Goal: Check status: Check status

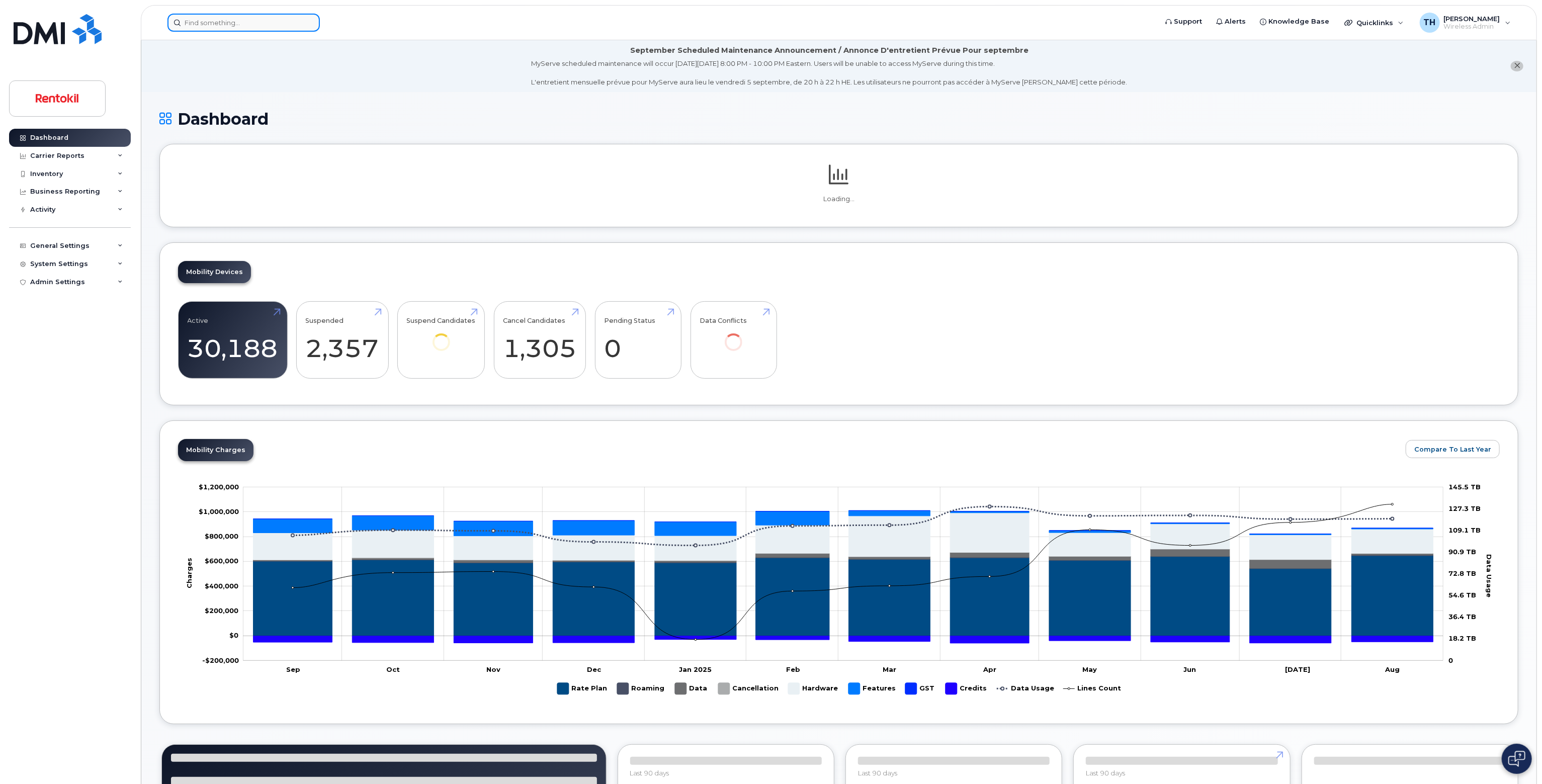
click at [266, 25] on input at bounding box center [244, 23] width 153 height 18
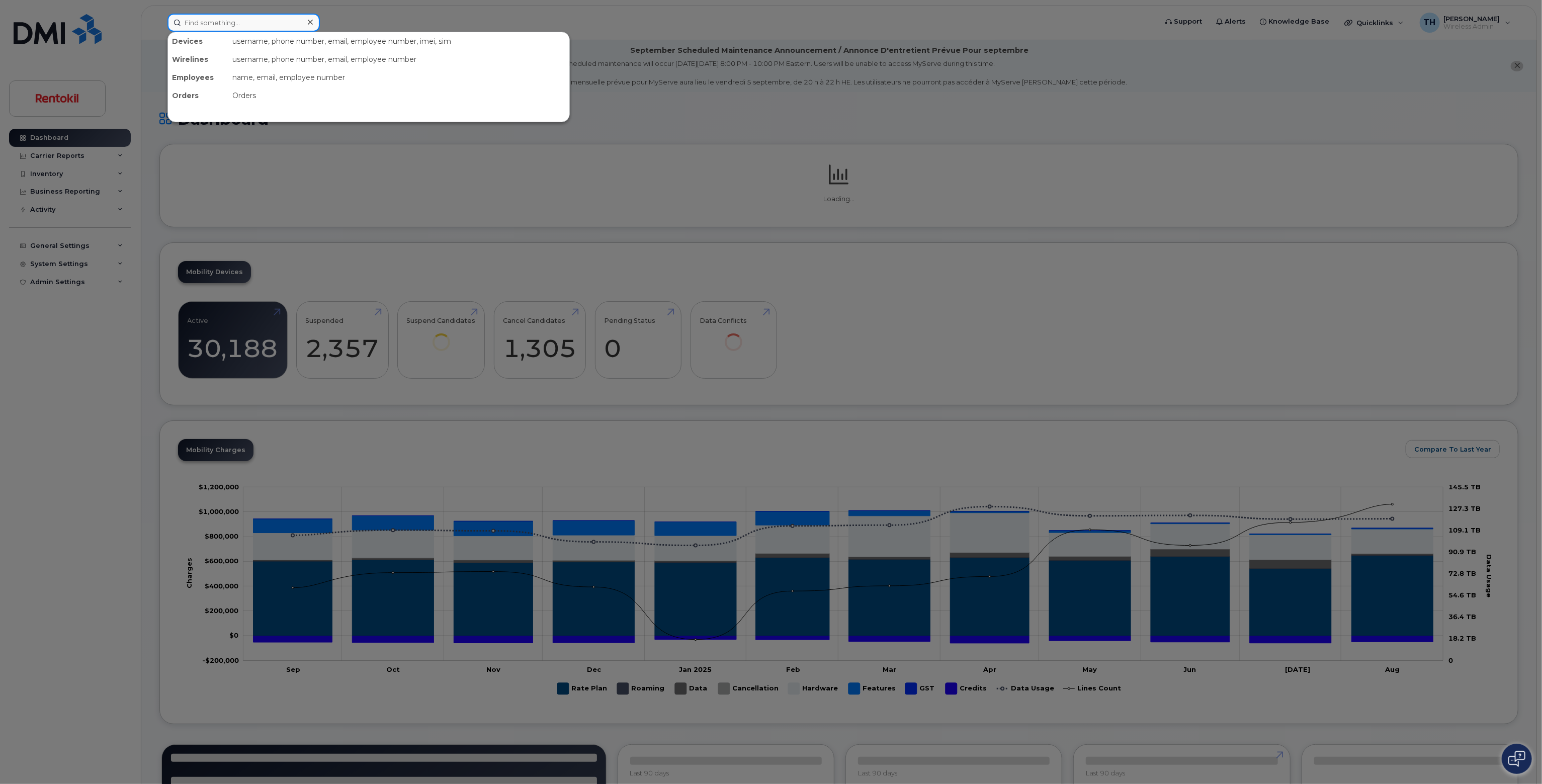
paste input "[PERSON_NAME]"
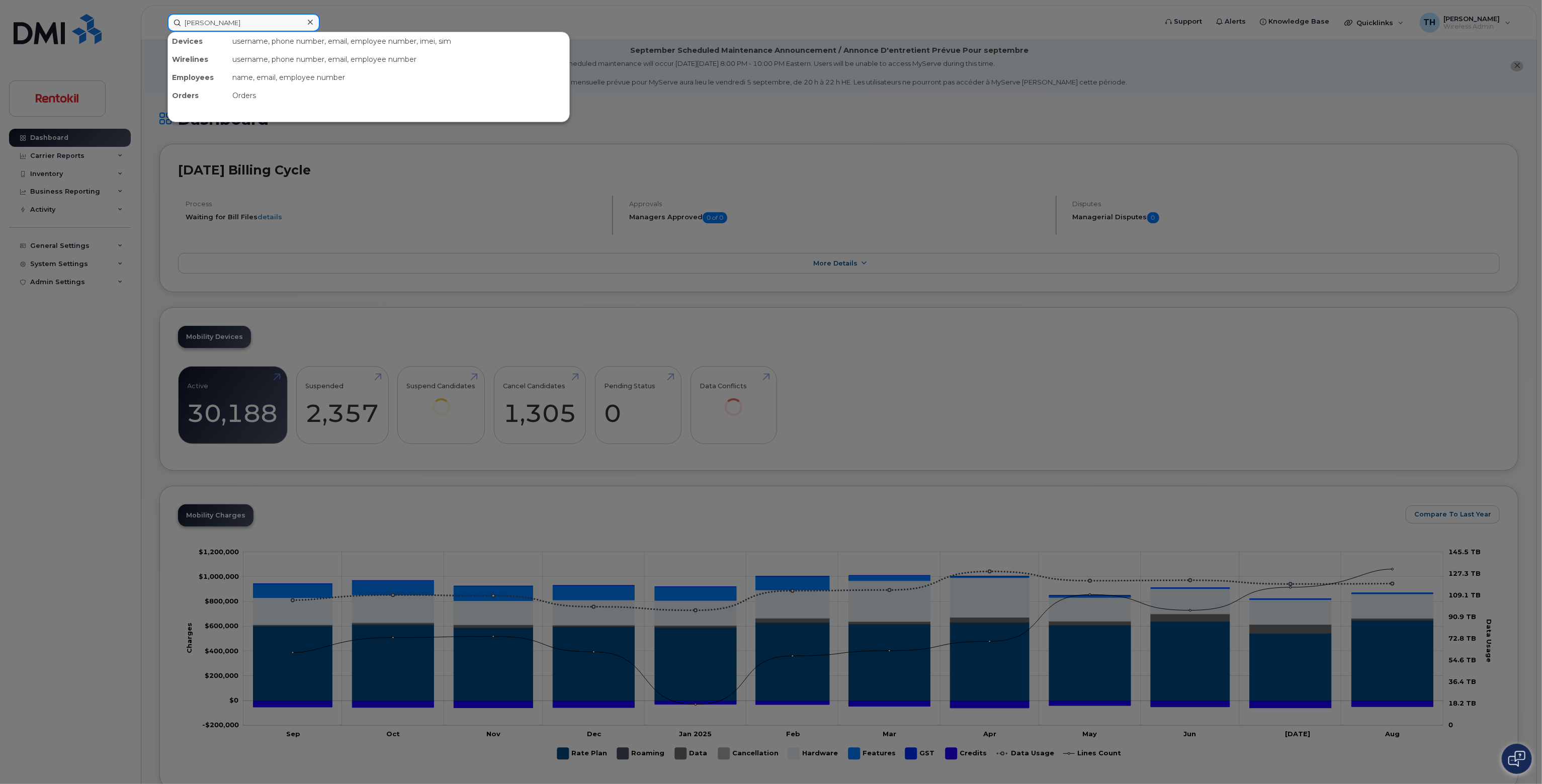
click at [269, 24] on input "[PERSON_NAME]" at bounding box center [244, 23] width 153 height 18
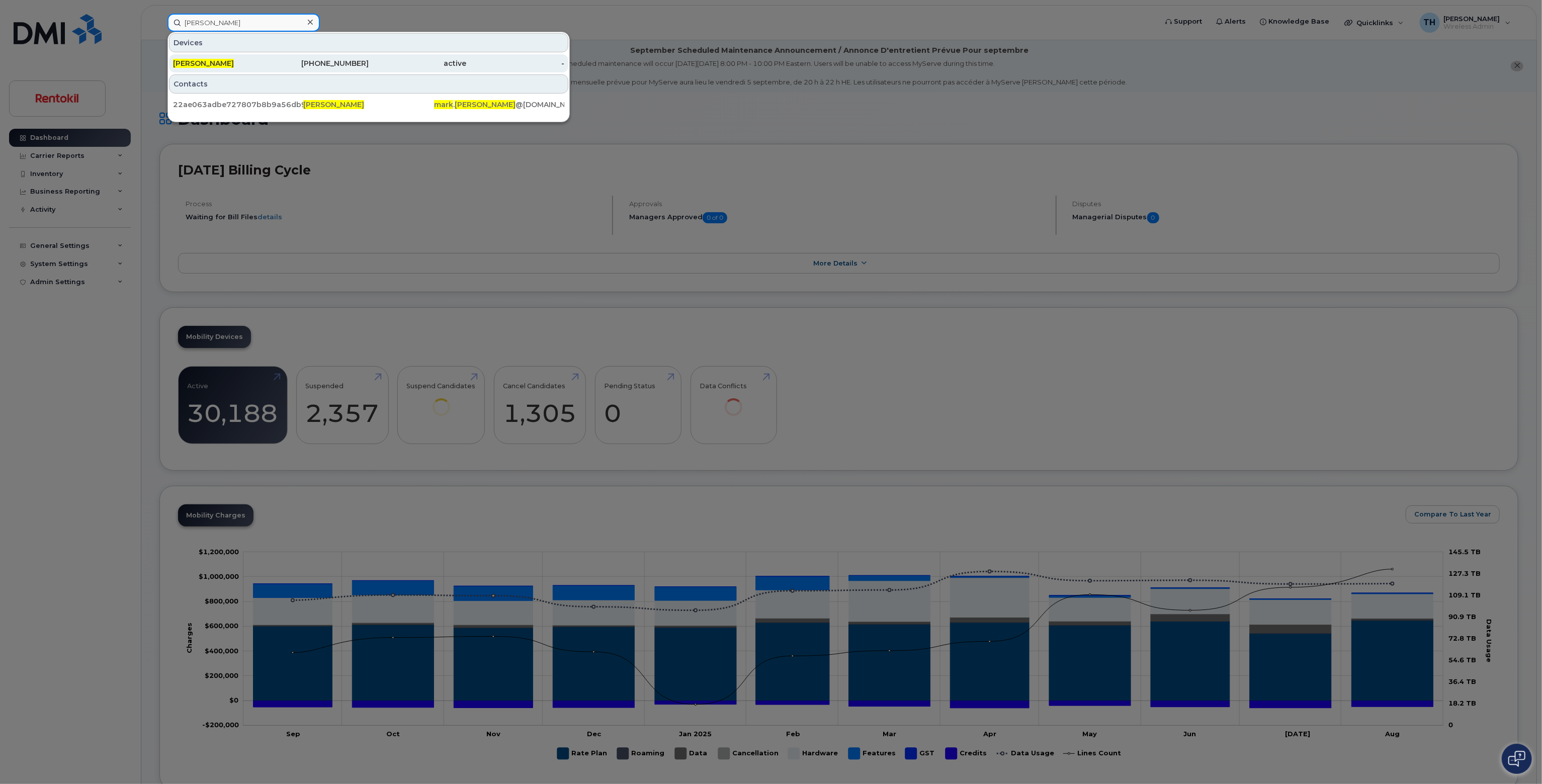
type input "[PERSON_NAME]"
click at [263, 63] on div "MARK BERMUDEZ" at bounding box center [222, 63] width 98 height 10
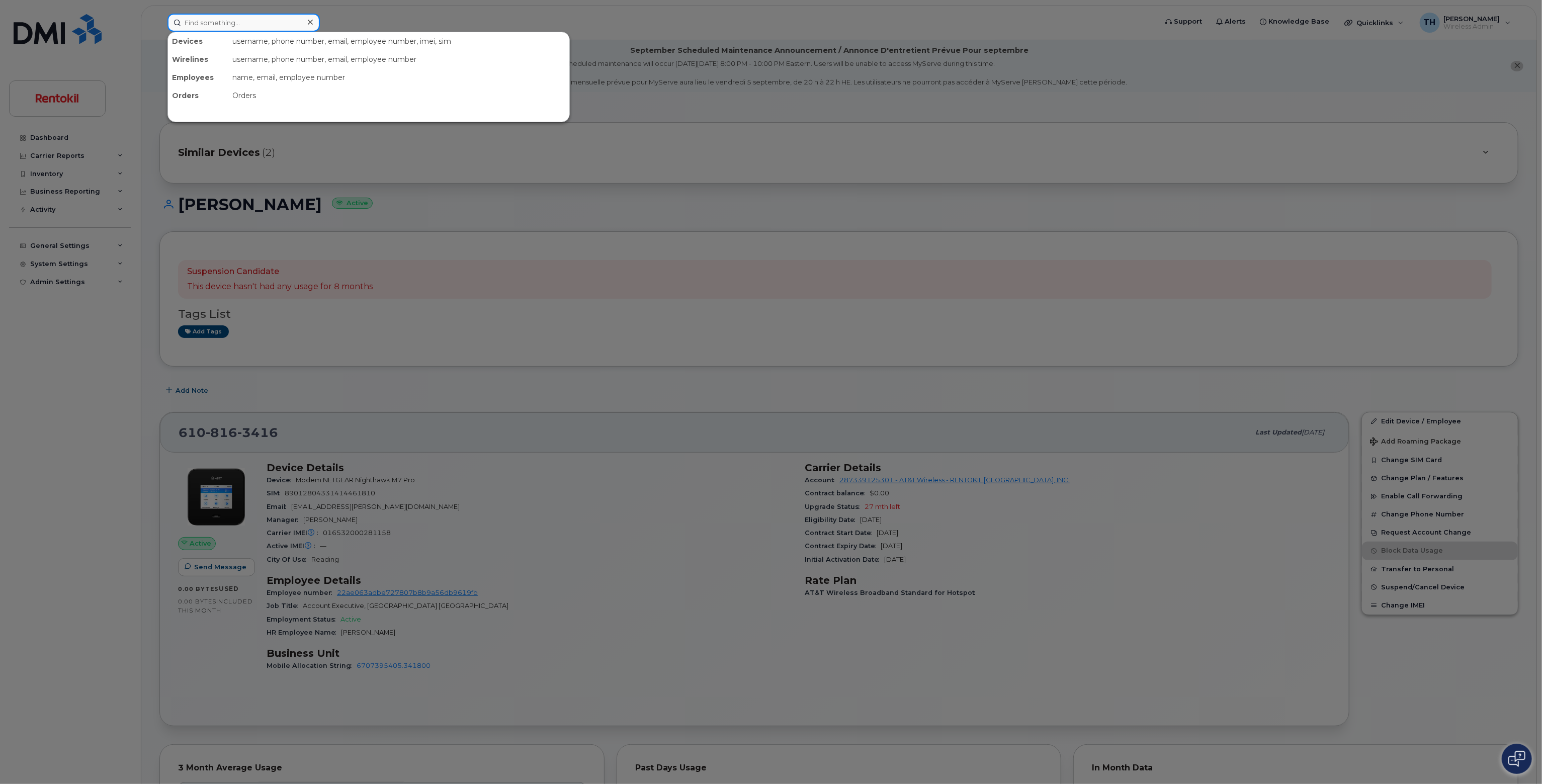
click at [189, 30] on input at bounding box center [244, 23] width 153 height 18
click at [648, 375] on div at bounding box center [771, 392] width 1542 height 784
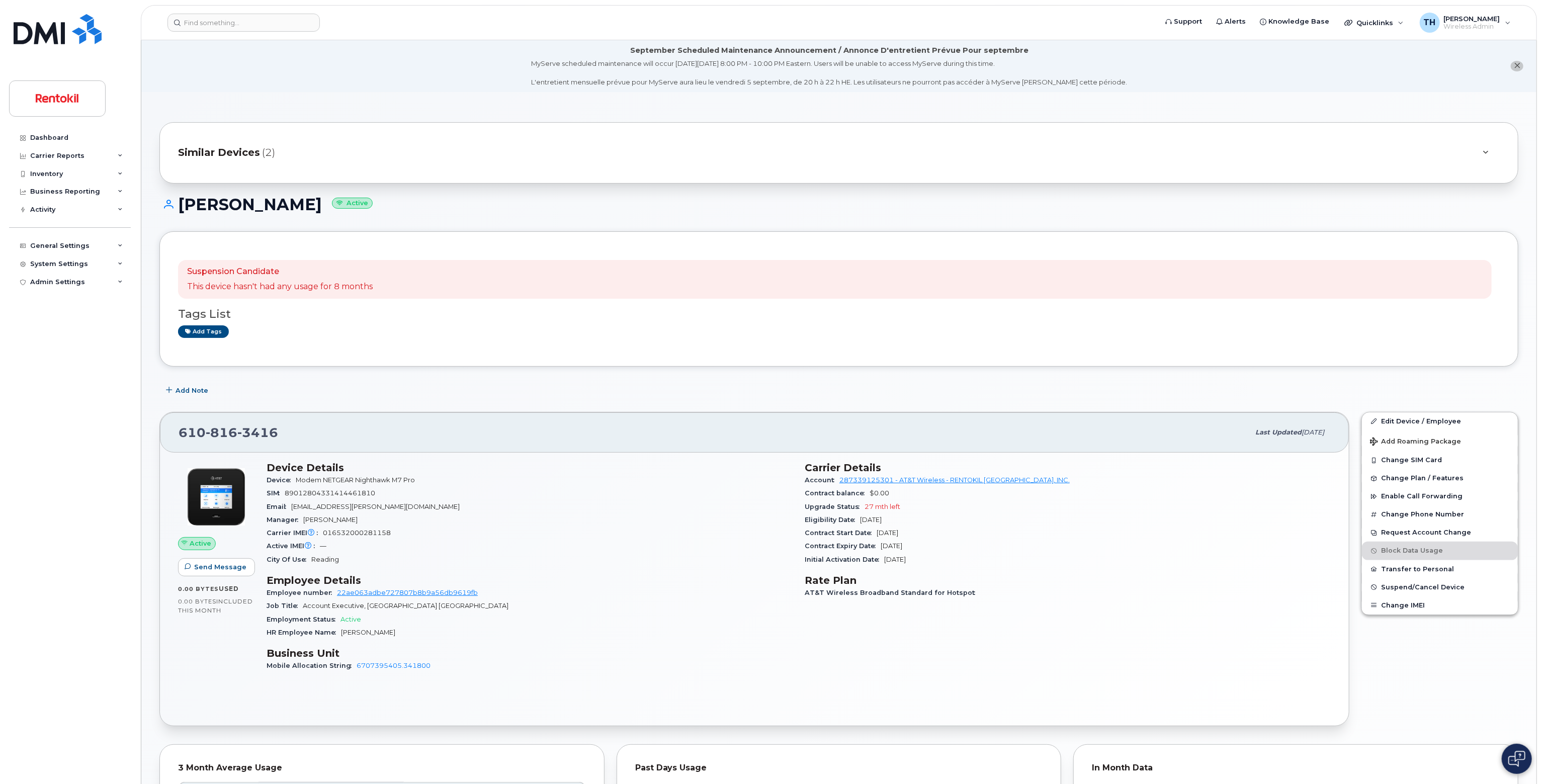
click at [247, 10] on header "Support Alerts Knowledge Base Quicklinks Suspend / Cancel Device Change SIM Car…" at bounding box center [839, 22] width 1396 height 35
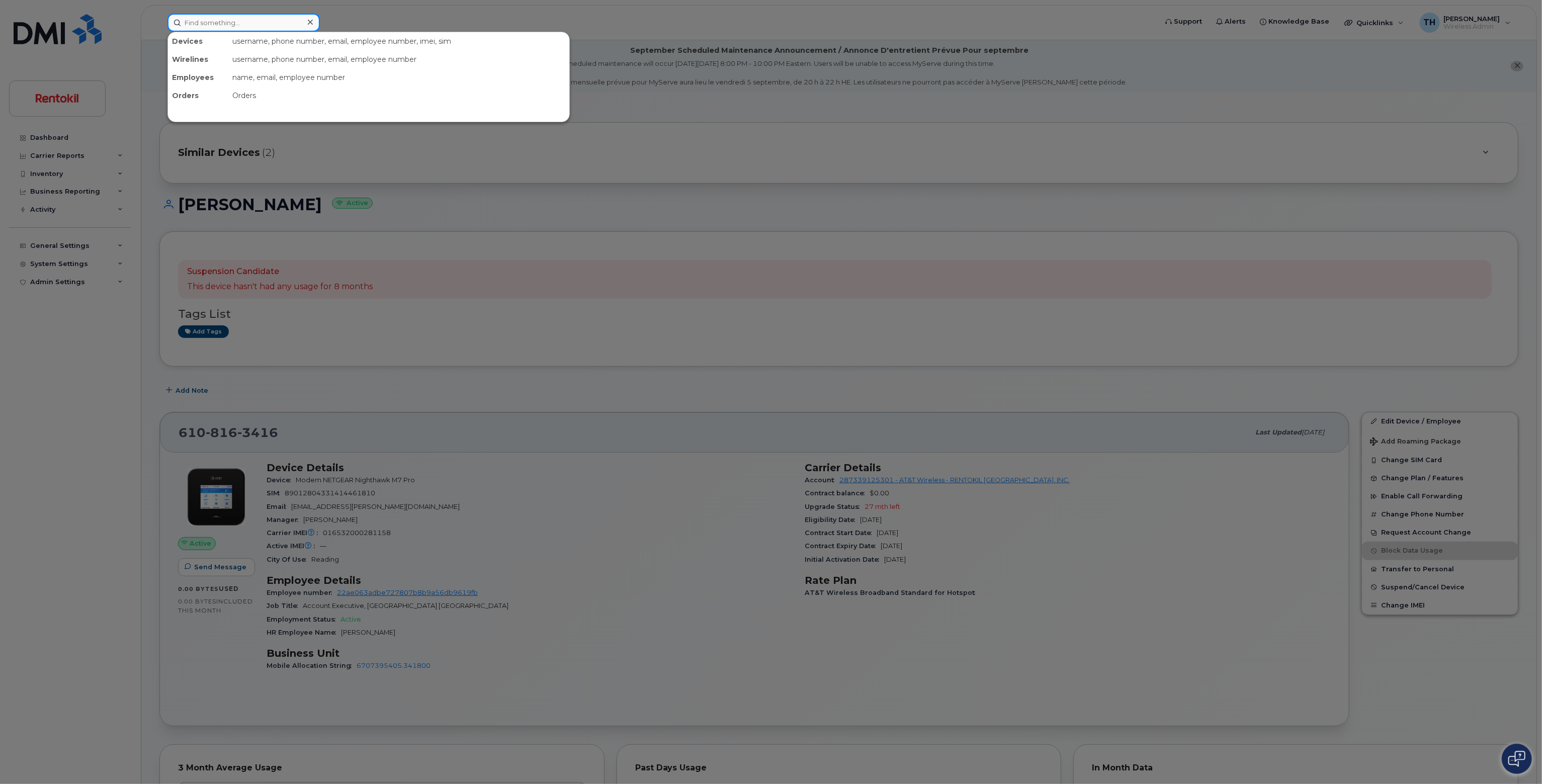
click at [252, 26] on input at bounding box center [244, 23] width 153 height 18
paste input "[PERSON_NAME]"
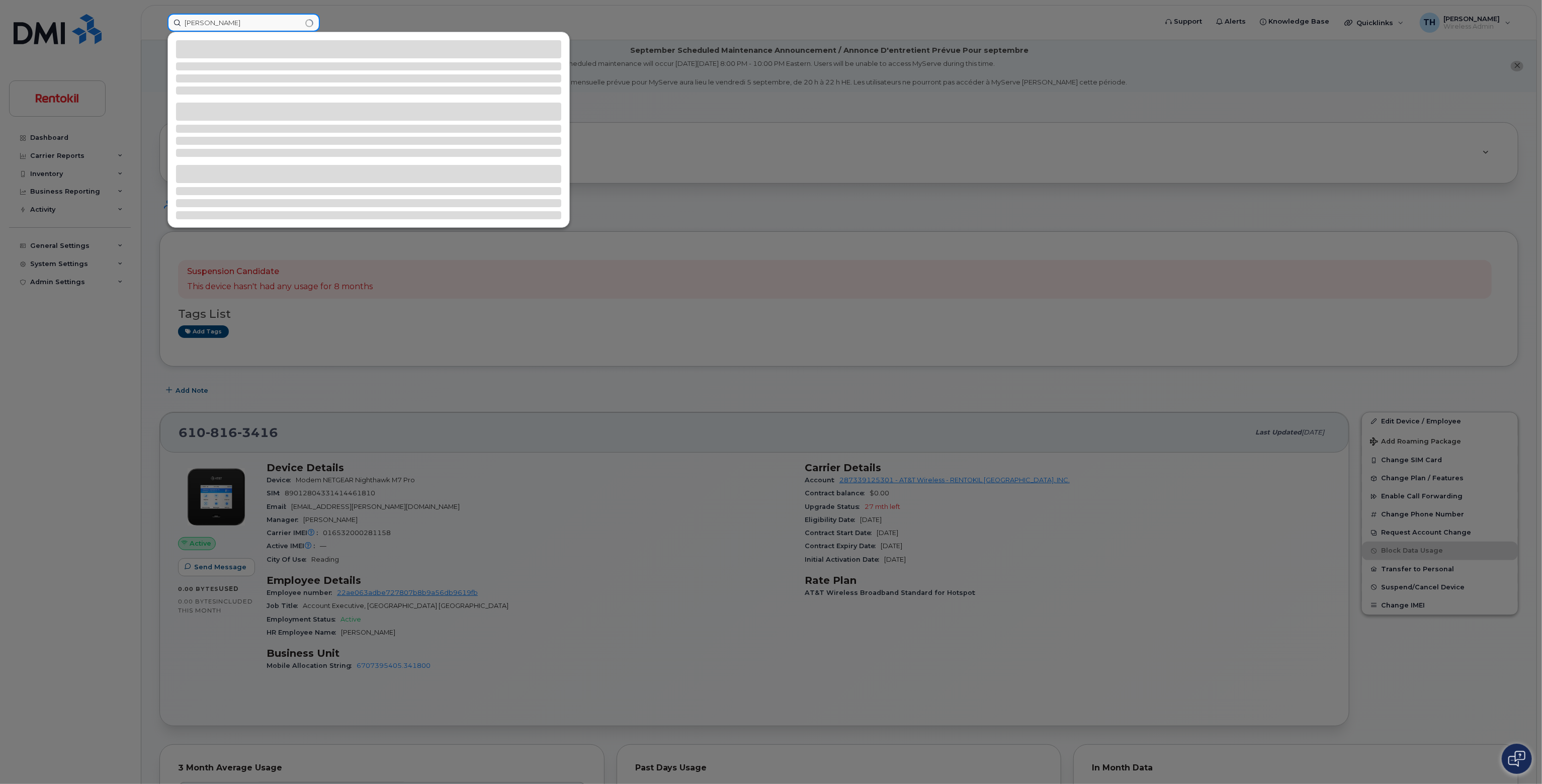
click at [261, 23] on input "[PERSON_NAME]" at bounding box center [244, 23] width 153 height 18
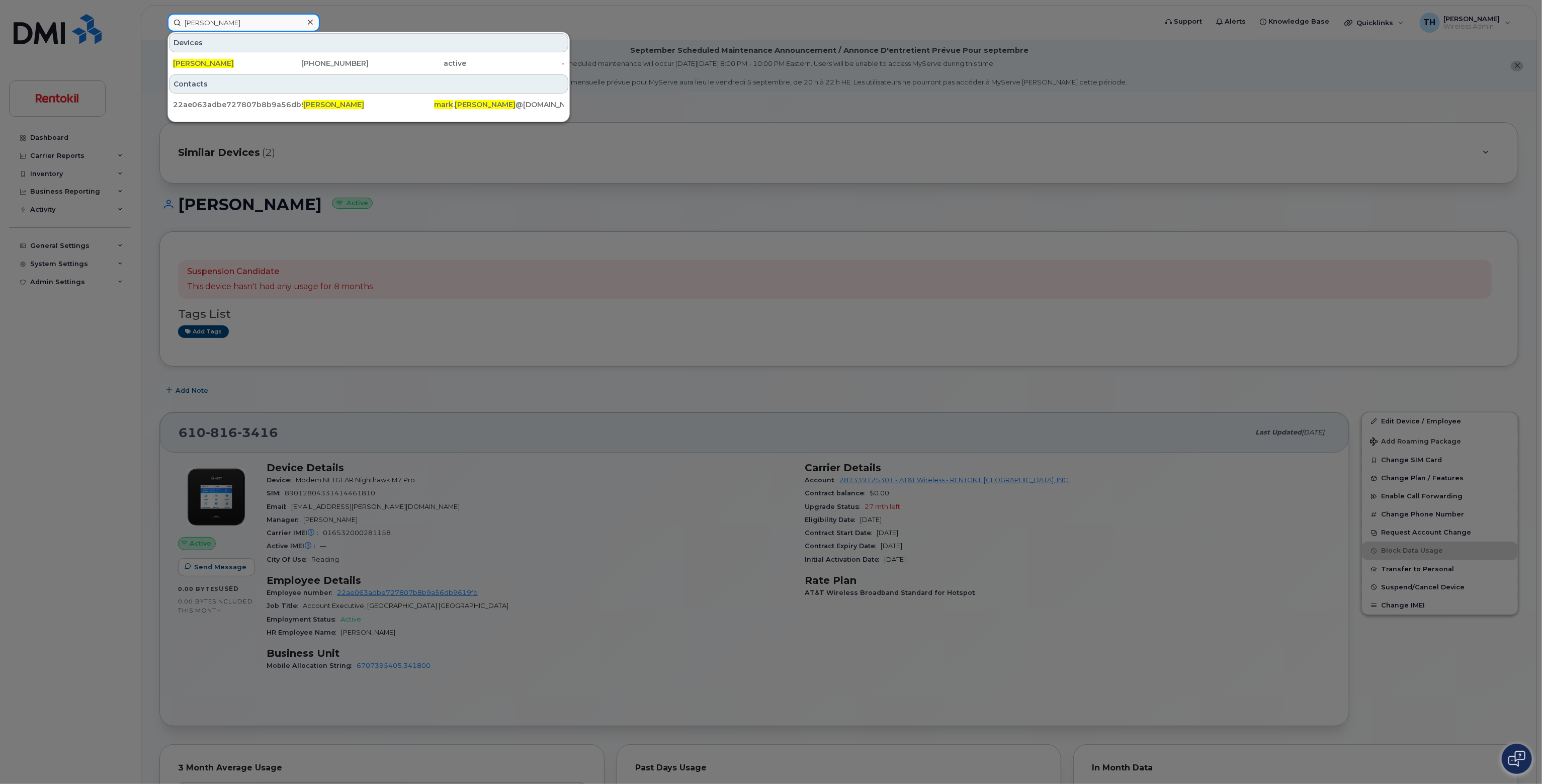
click at [250, 29] on input "[PERSON_NAME]" at bounding box center [244, 23] width 153 height 18
click at [250, 20] on input "[PERSON_NAME]" at bounding box center [244, 23] width 153 height 18
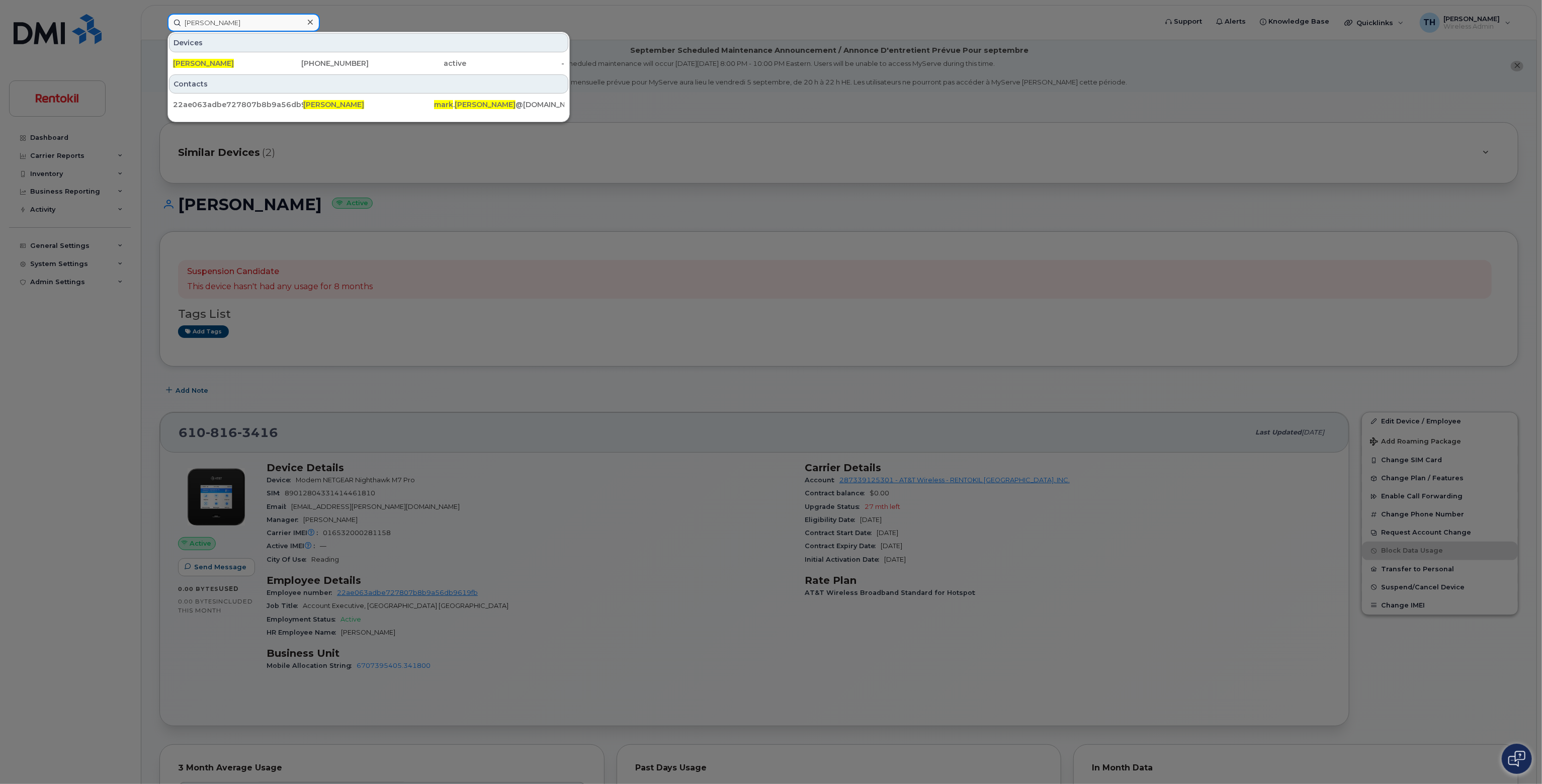
paste input "8056356229"
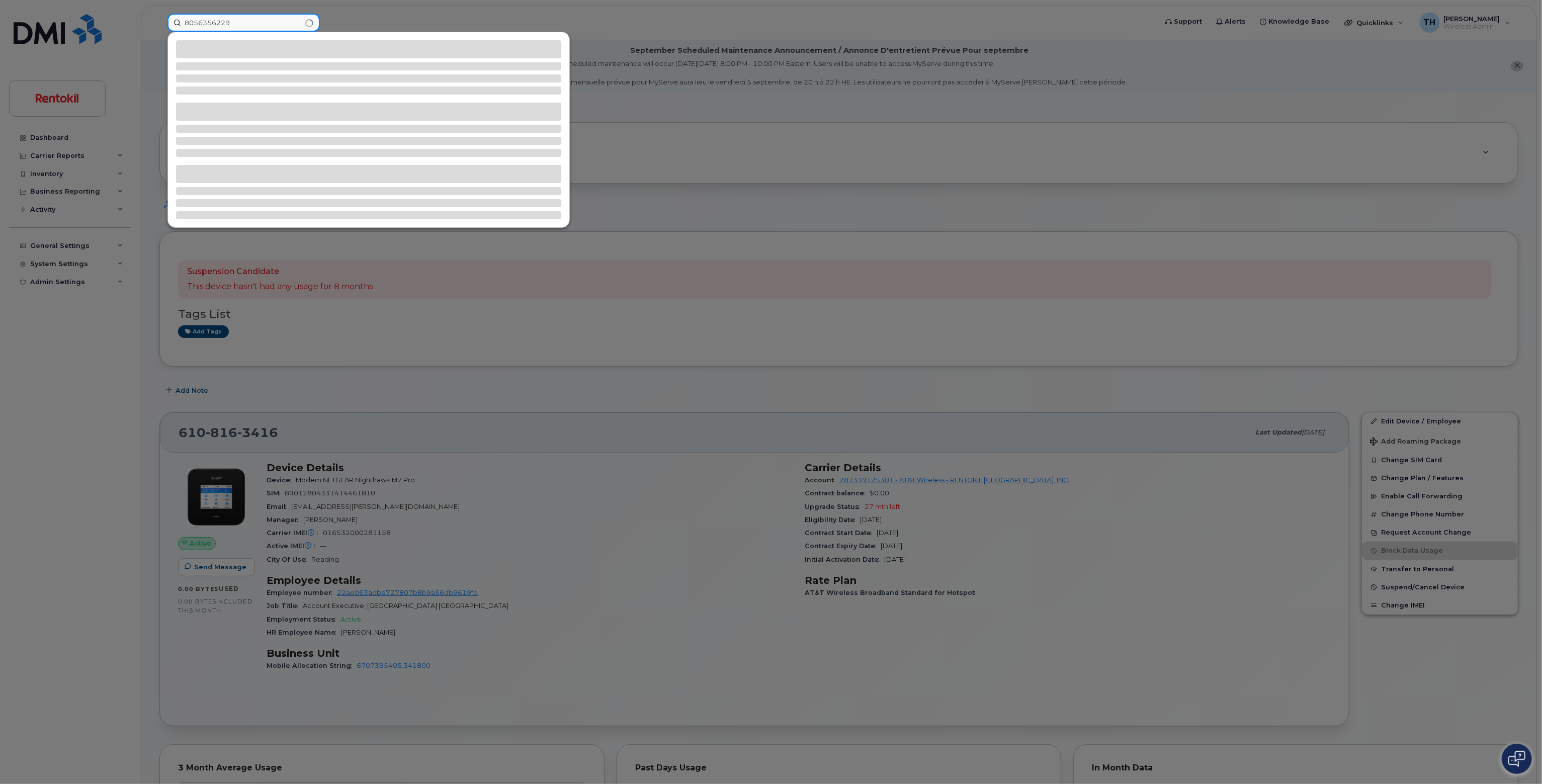
click at [270, 20] on input "8056356229" at bounding box center [244, 23] width 153 height 18
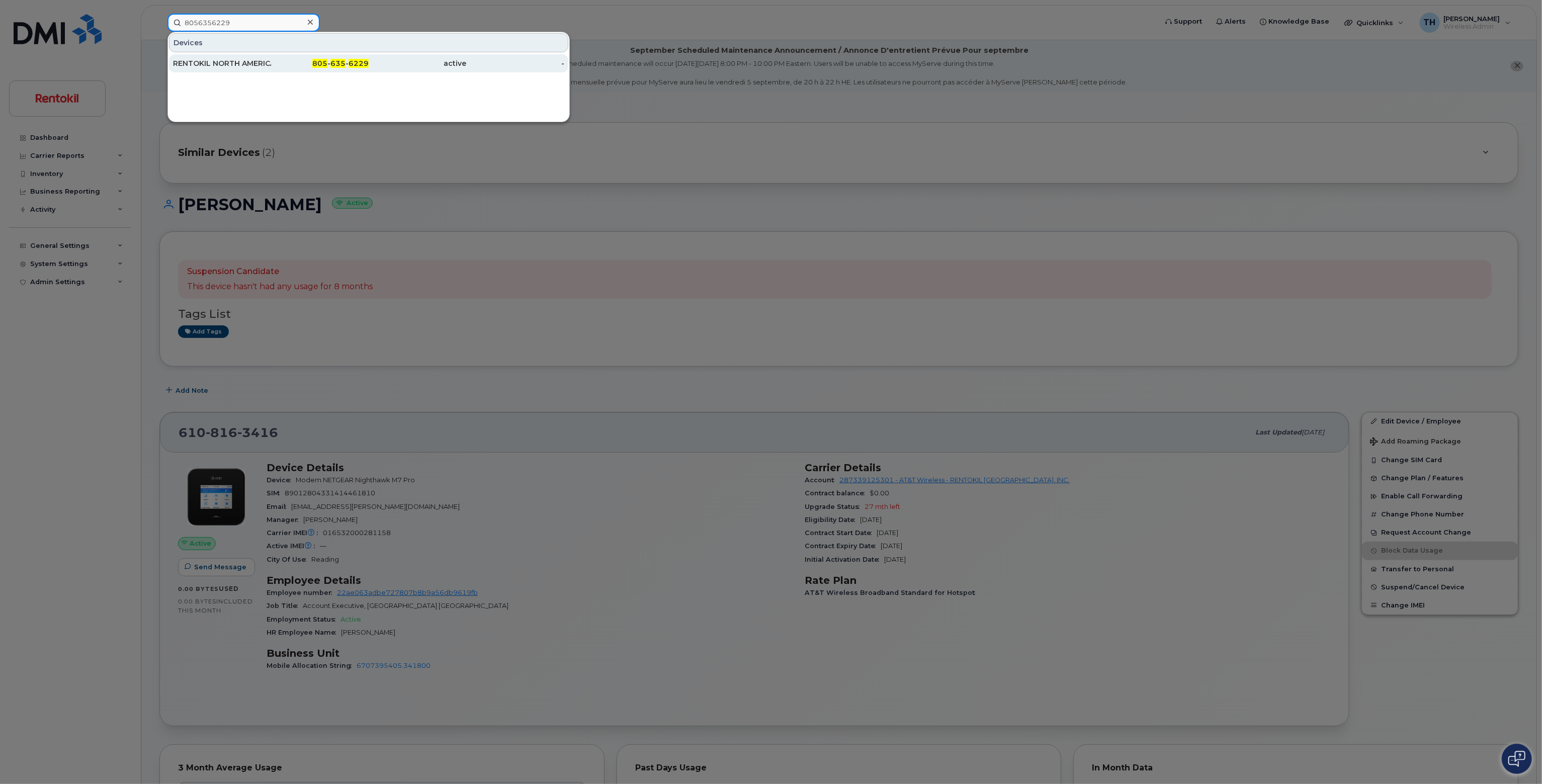
type input "8056356229"
click at [337, 61] on span "635" at bounding box center [338, 63] width 15 height 9
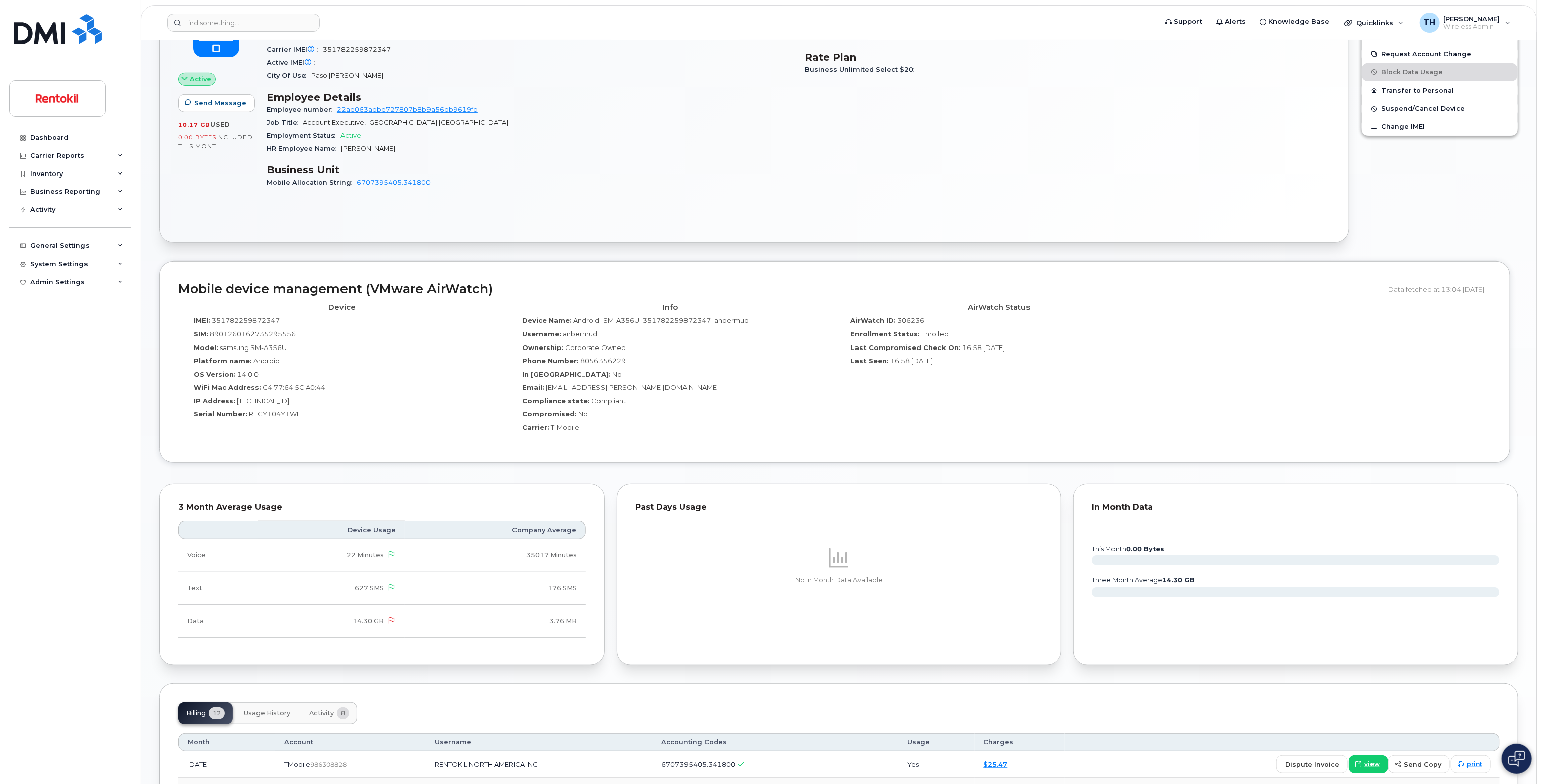
scroll to position [810, 0]
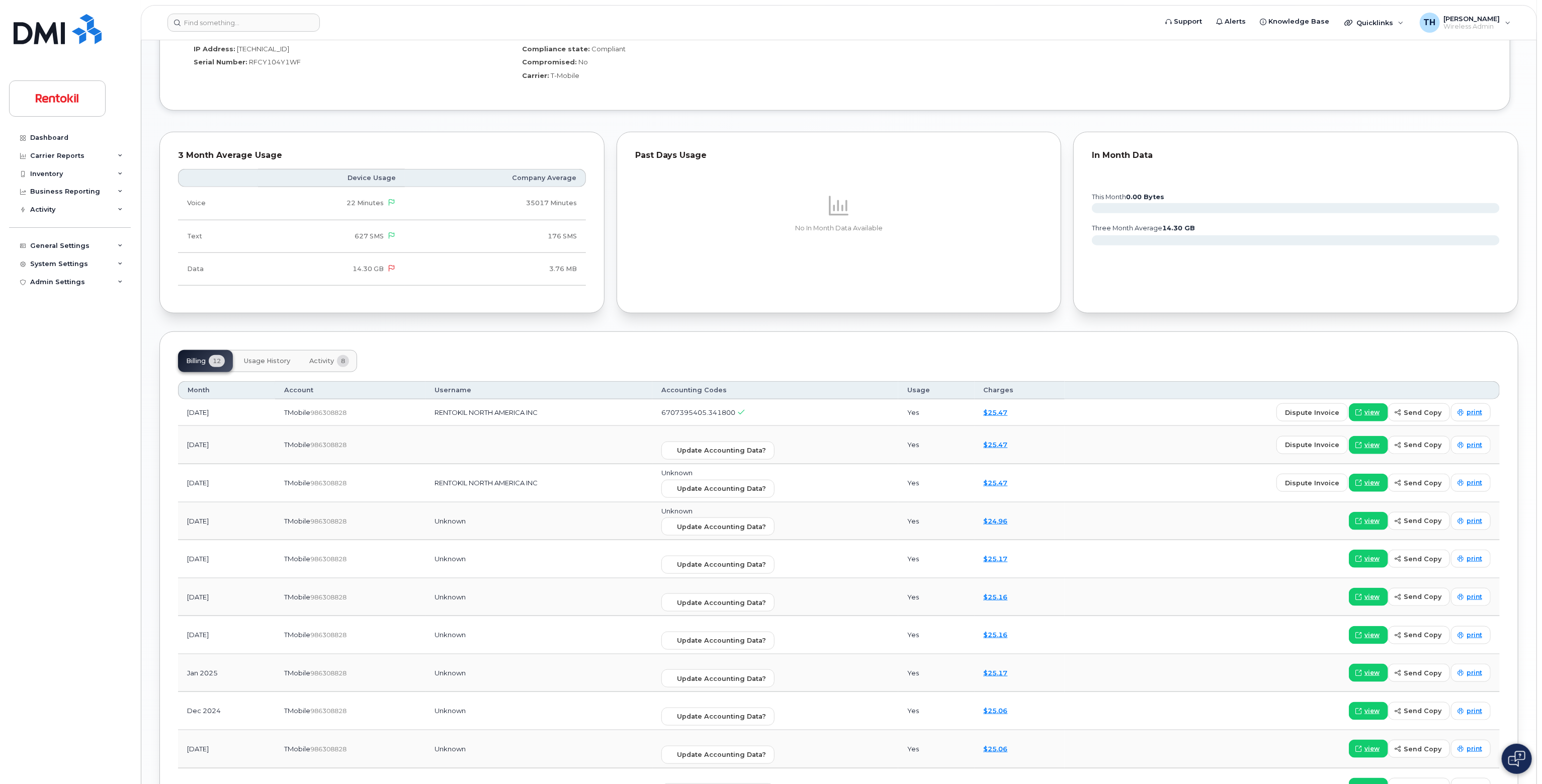
click at [283, 357] on span "Usage History" at bounding box center [266, 361] width 46 height 8
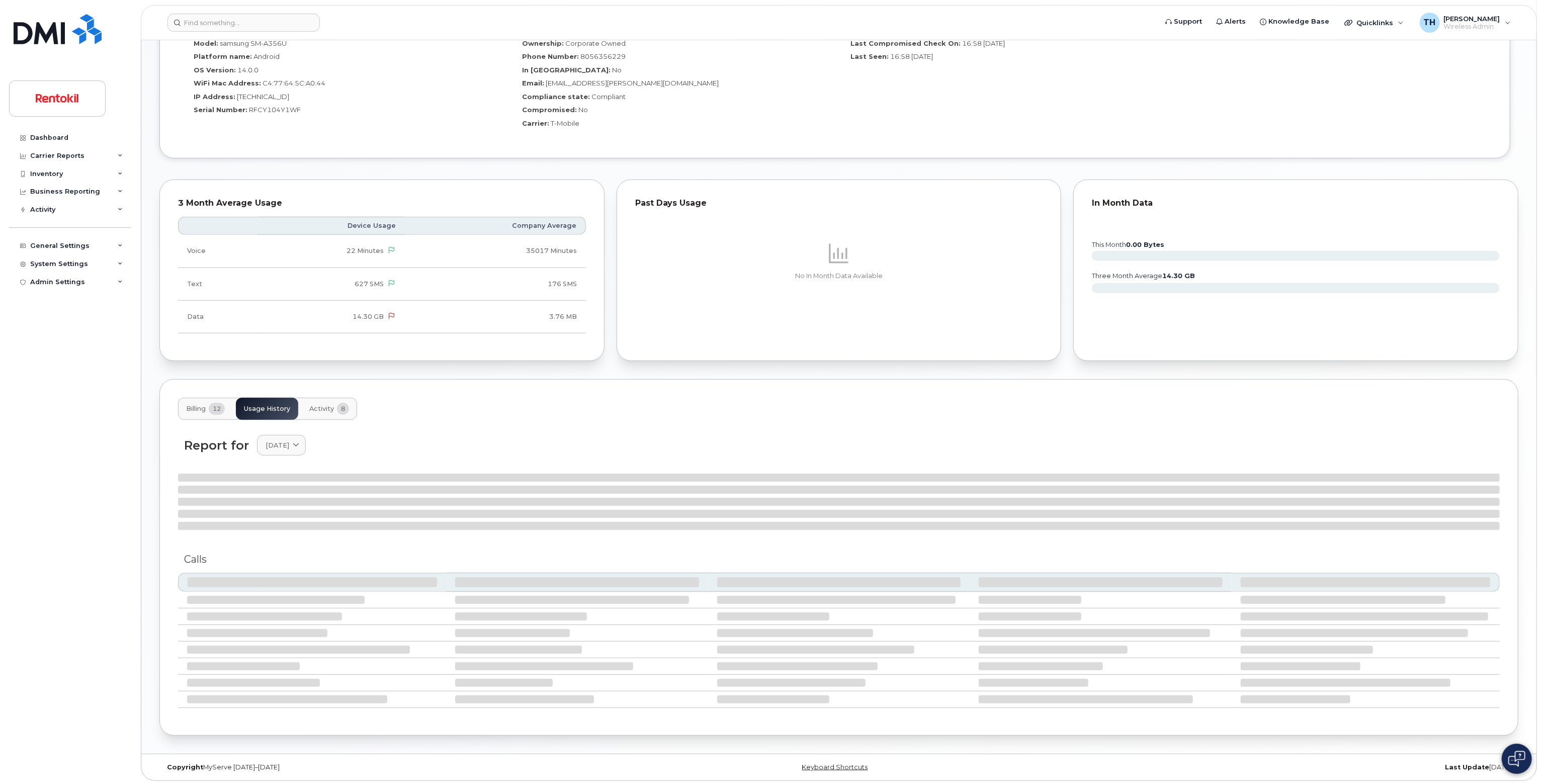
scroll to position [755, 0]
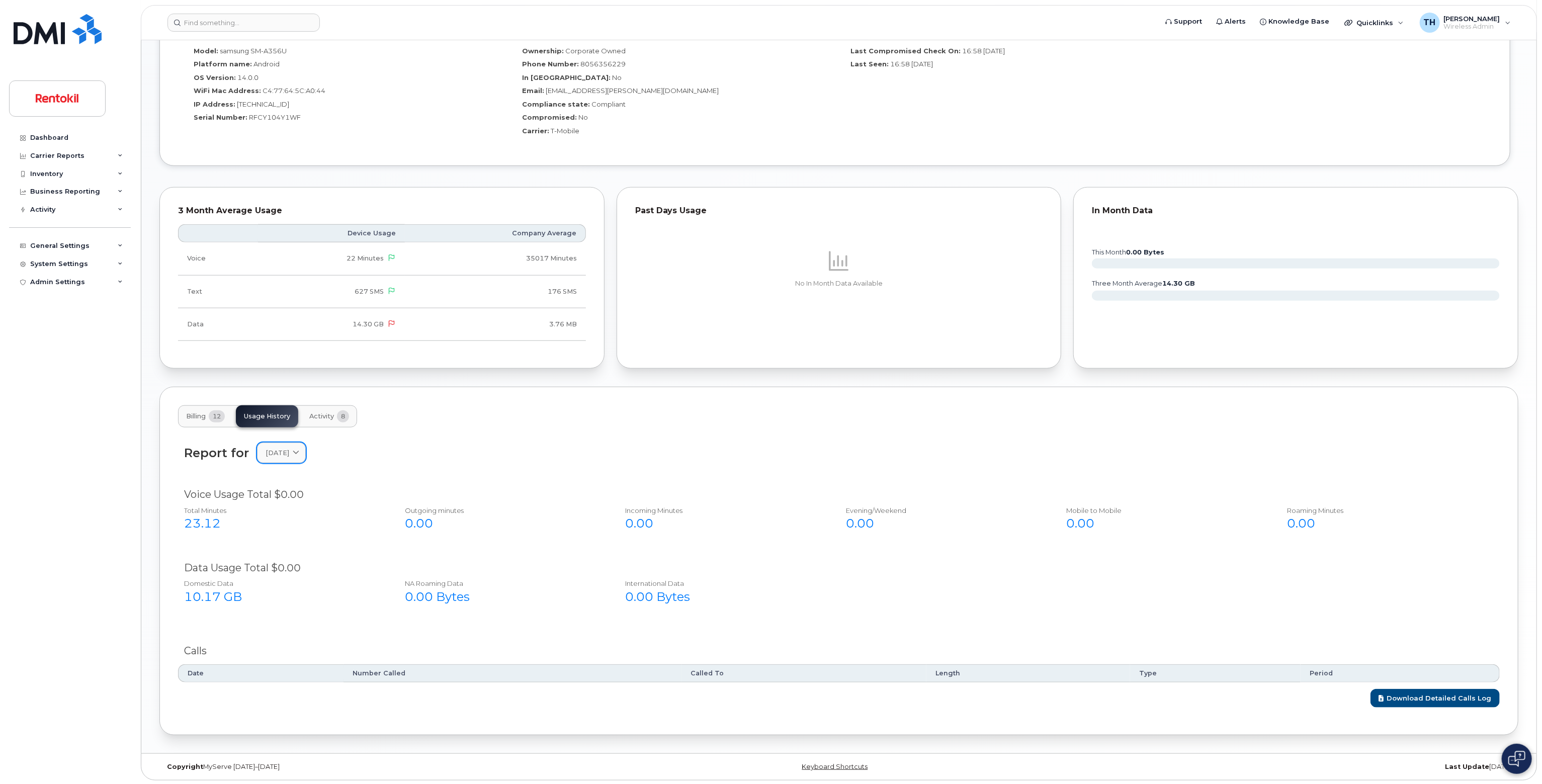
click at [306, 446] on link "August 2025" at bounding box center [281, 452] width 48 height 20
click at [300, 537] on div "July" at bounding box center [305, 539] width 92 height 17
click at [298, 454] on div "July 2025" at bounding box center [281, 453] width 32 height 10
click at [292, 516] on div "August" at bounding box center [305, 519] width 92 height 17
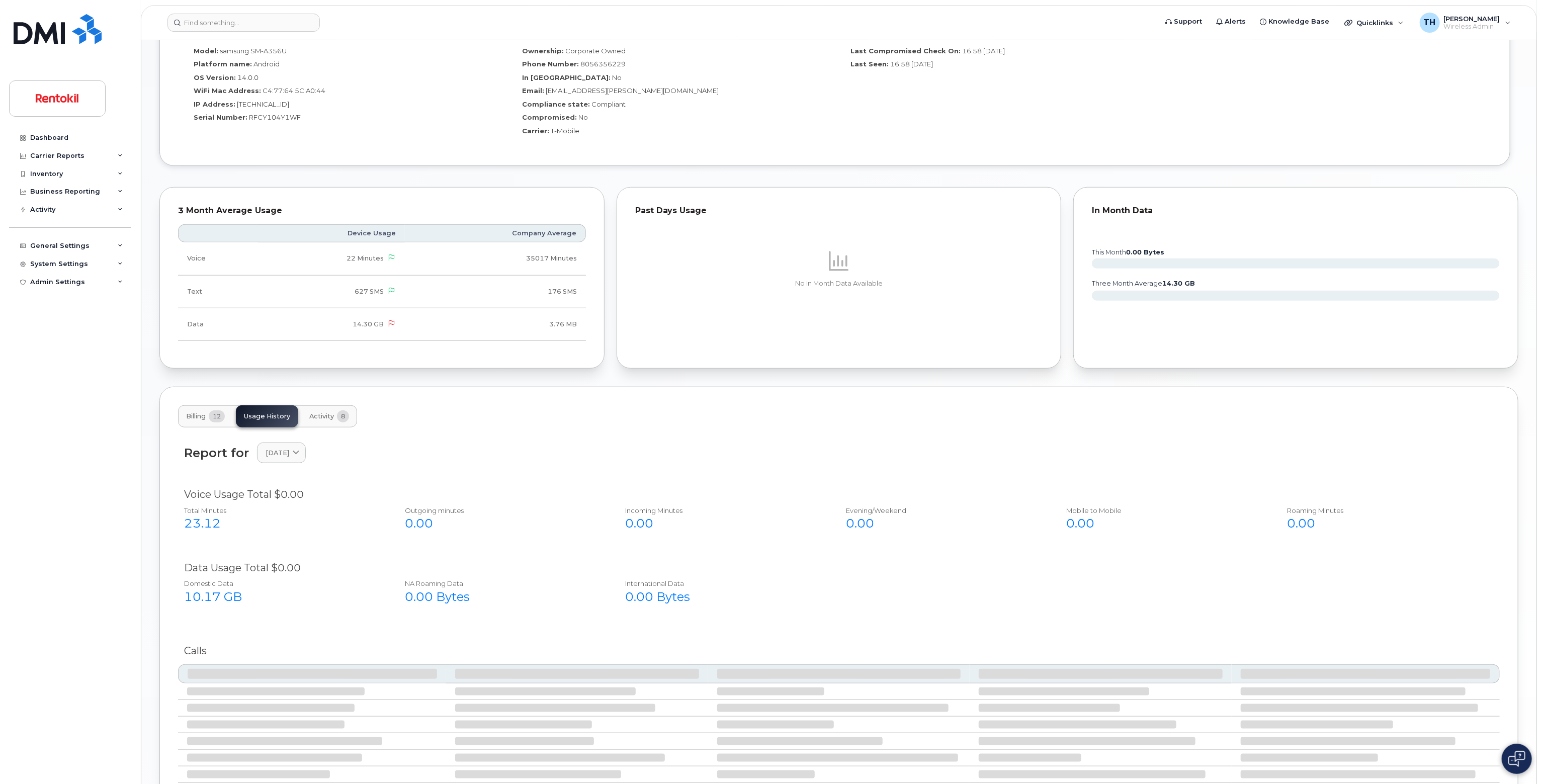
click at [326, 431] on div "Report for August 2025 2025 August July June May April March February January 2…" at bounding box center [839, 630] width 1322 height 406
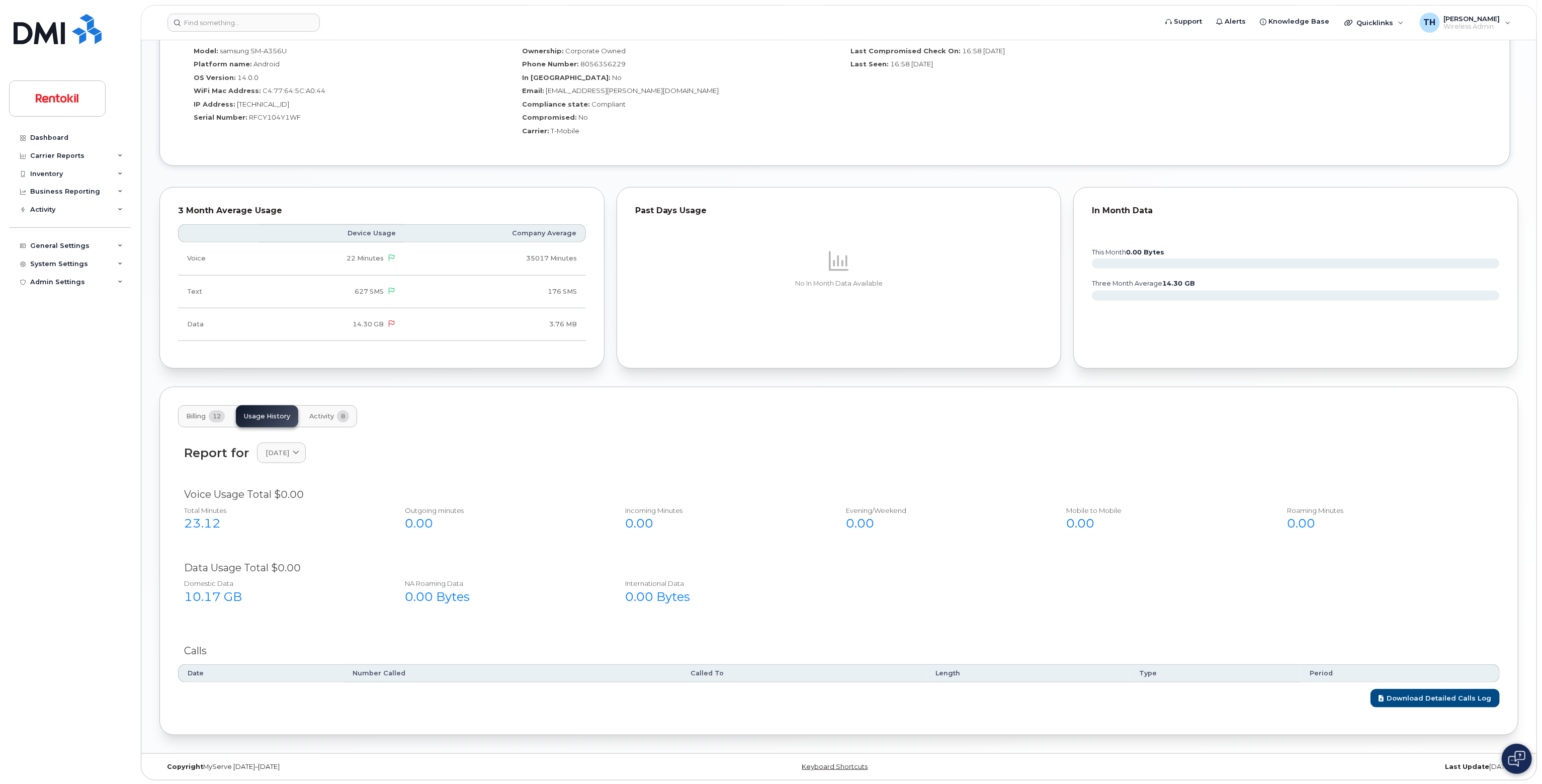
click at [330, 425] on button "Activity 8" at bounding box center [329, 416] width 56 height 22
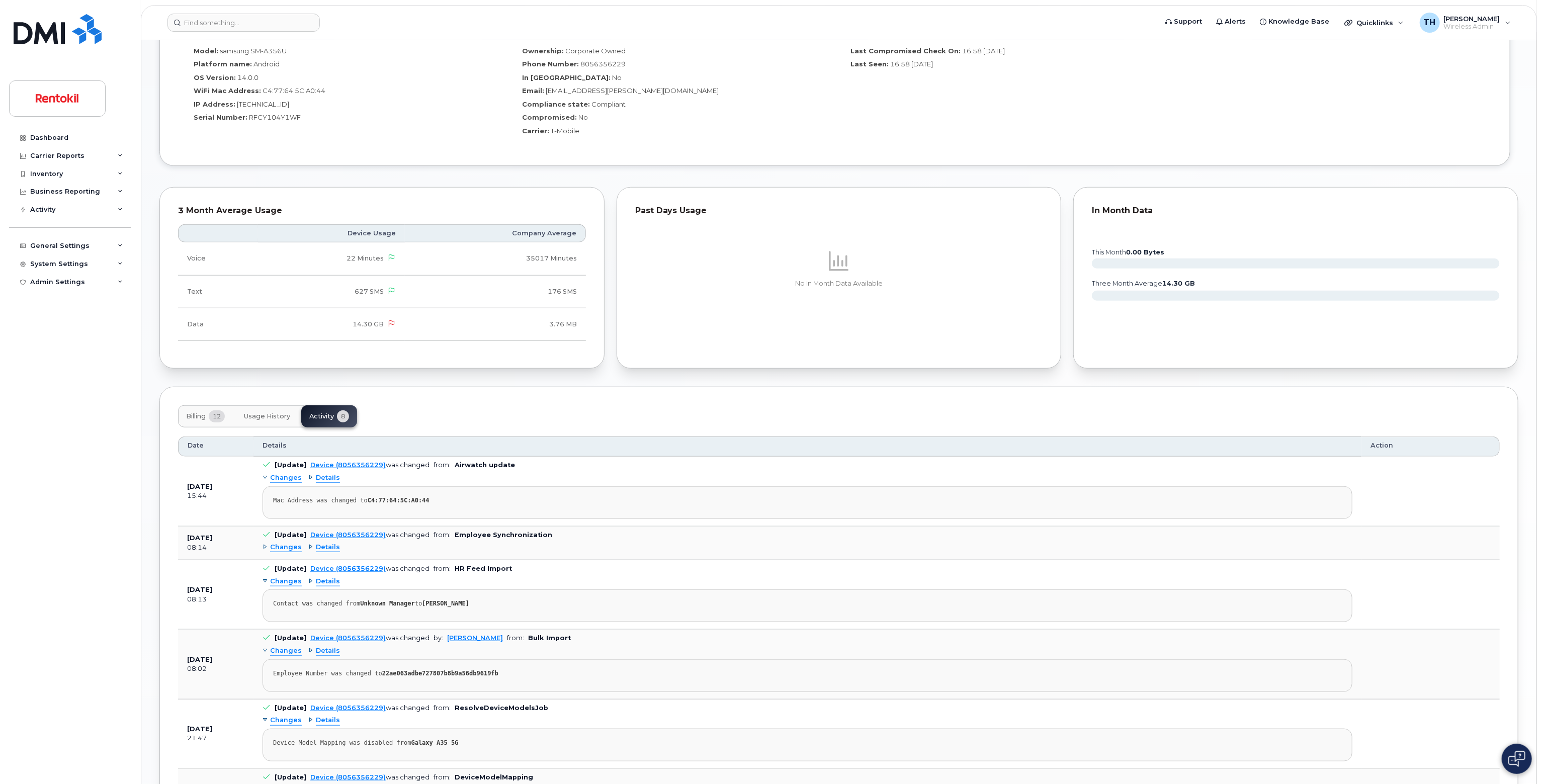
click at [291, 418] on button "Usage History" at bounding box center [267, 416] width 62 height 22
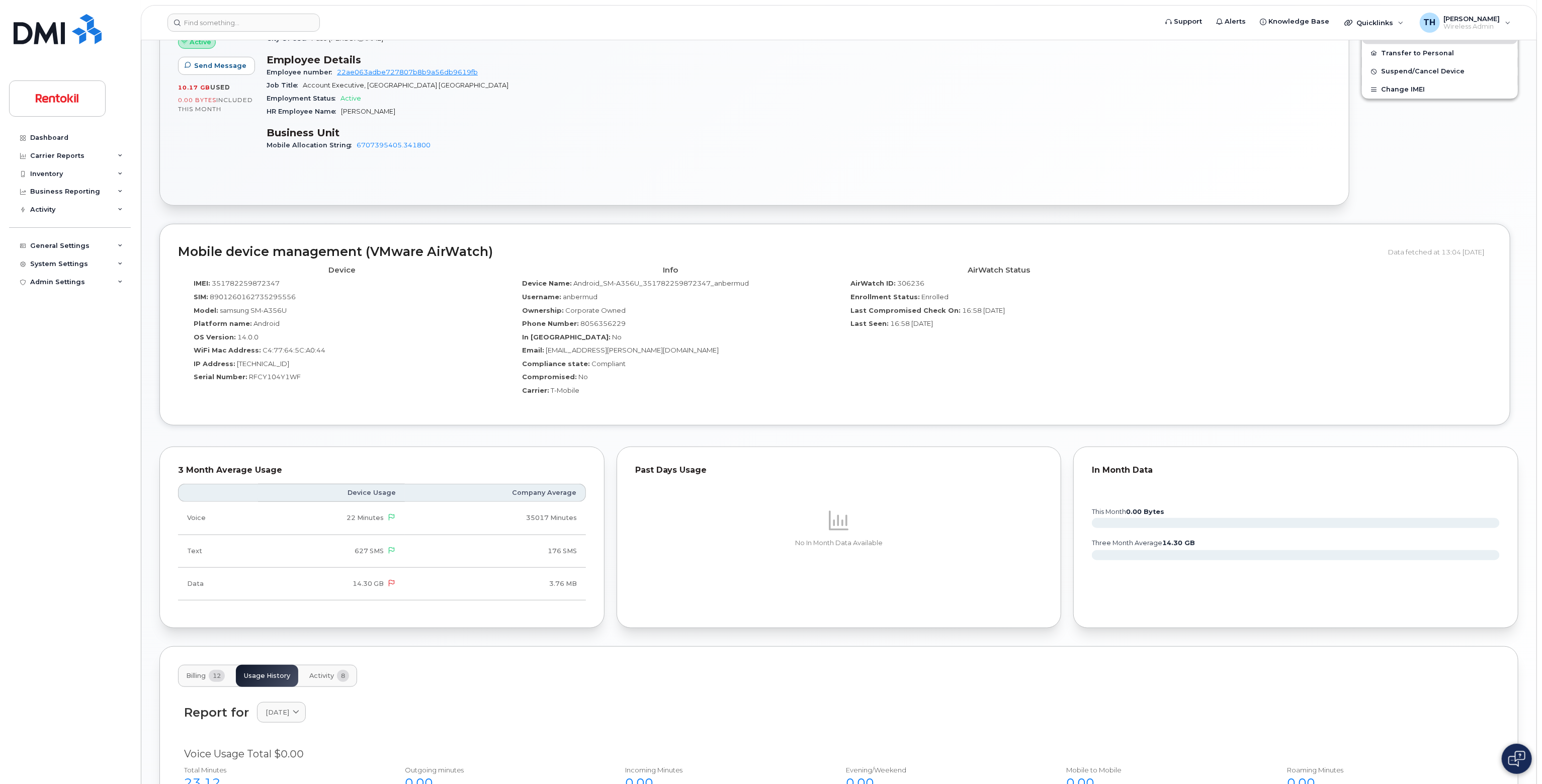
scroll to position [202, 0]
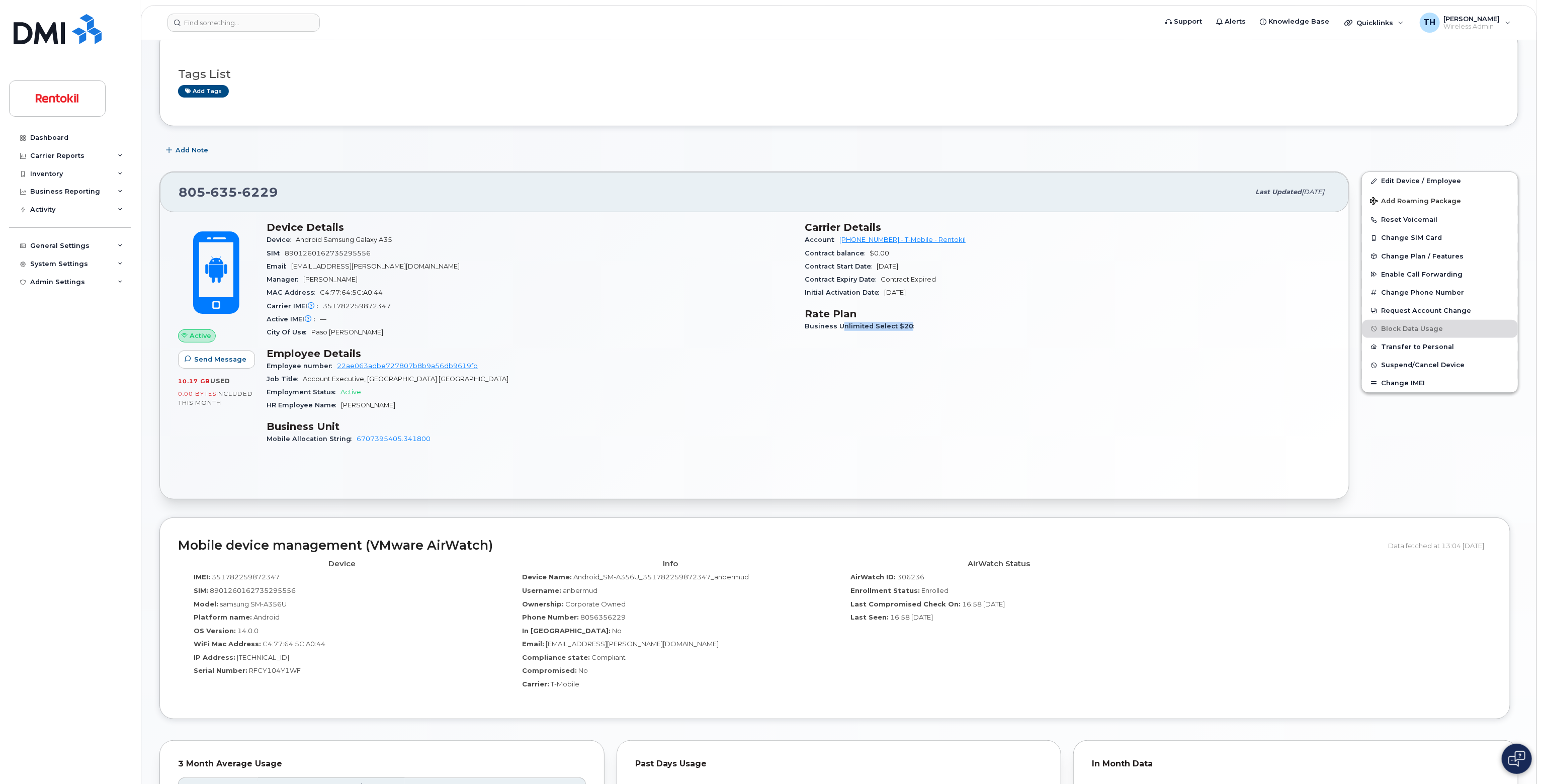
drag, startPoint x: 839, startPoint y: 326, endPoint x: 948, endPoint y: 331, distance: 109.1
click at [947, 330] on div "Business Unlimited Select $20" at bounding box center [1067, 326] width 526 height 13
click at [953, 340] on div "Carrier Details Account 986308828 - T-Mobile - Rentokil Contract balance $0.00 …" at bounding box center [1067, 338] width 538 height 244
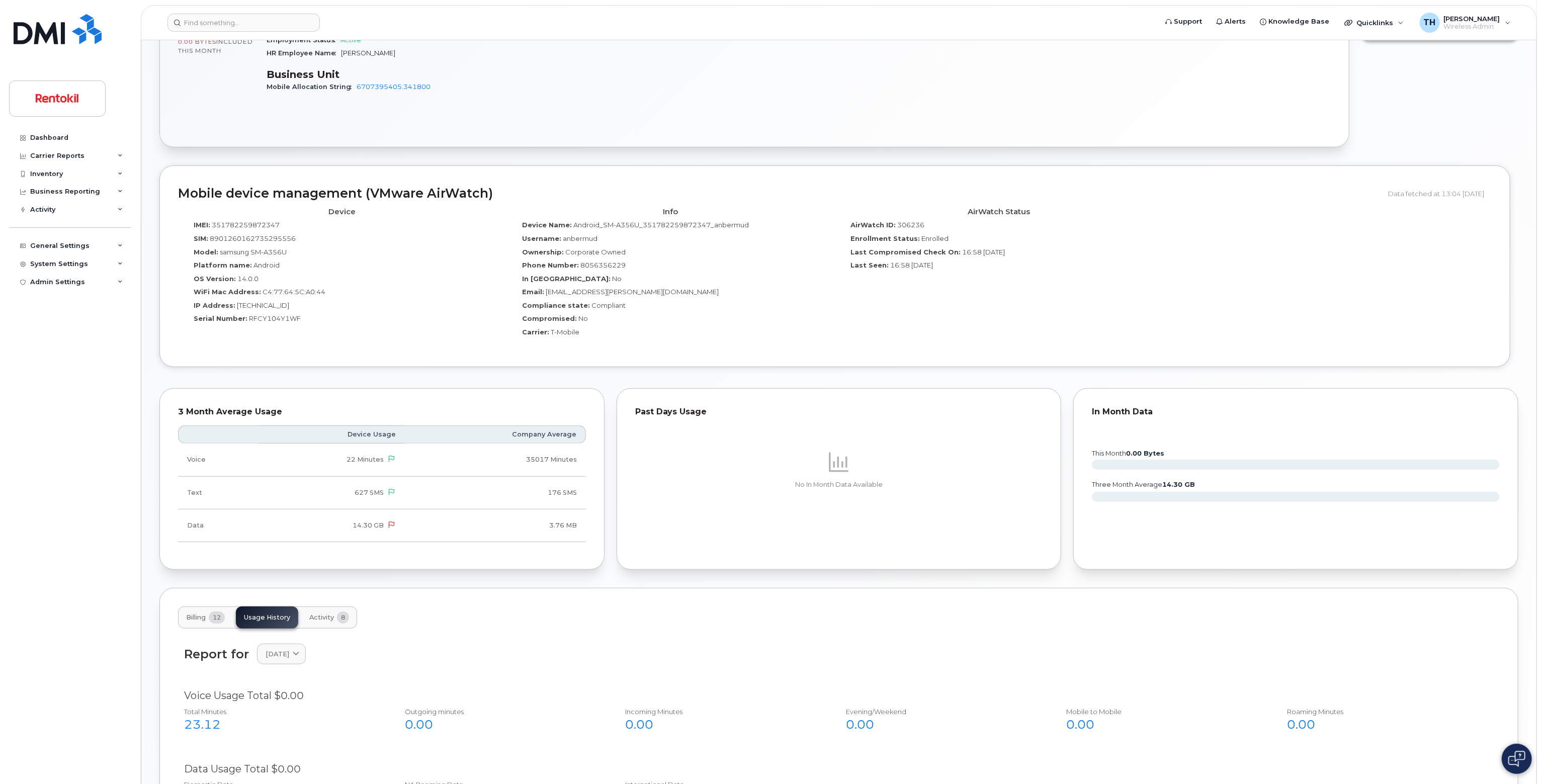
scroll to position [755, 0]
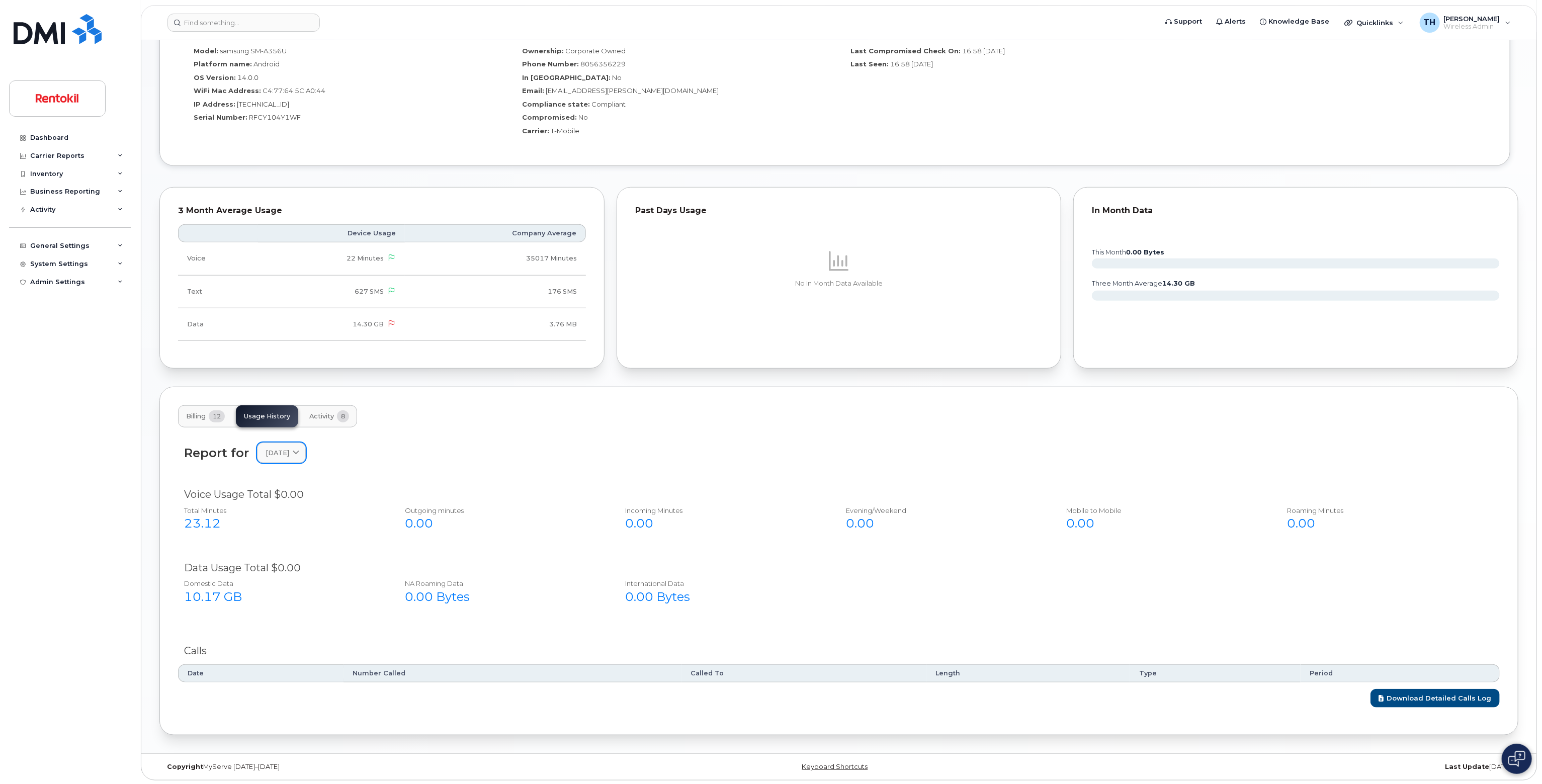
click at [289, 455] on span "August 2025" at bounding box center [277, 453] width 23 height 10
click at [292, 633] on div "January" at bounding box center [305, 638] width 92 height 17
click at [300, 448] on span at bounding box center [296, 453] width 10 height 10
click at [306, 617] on div "February" at bounding box center [305, 618] width 92 height 17
click at [299, 452] on icon at bounding box center [296, 452] width 7 height 7
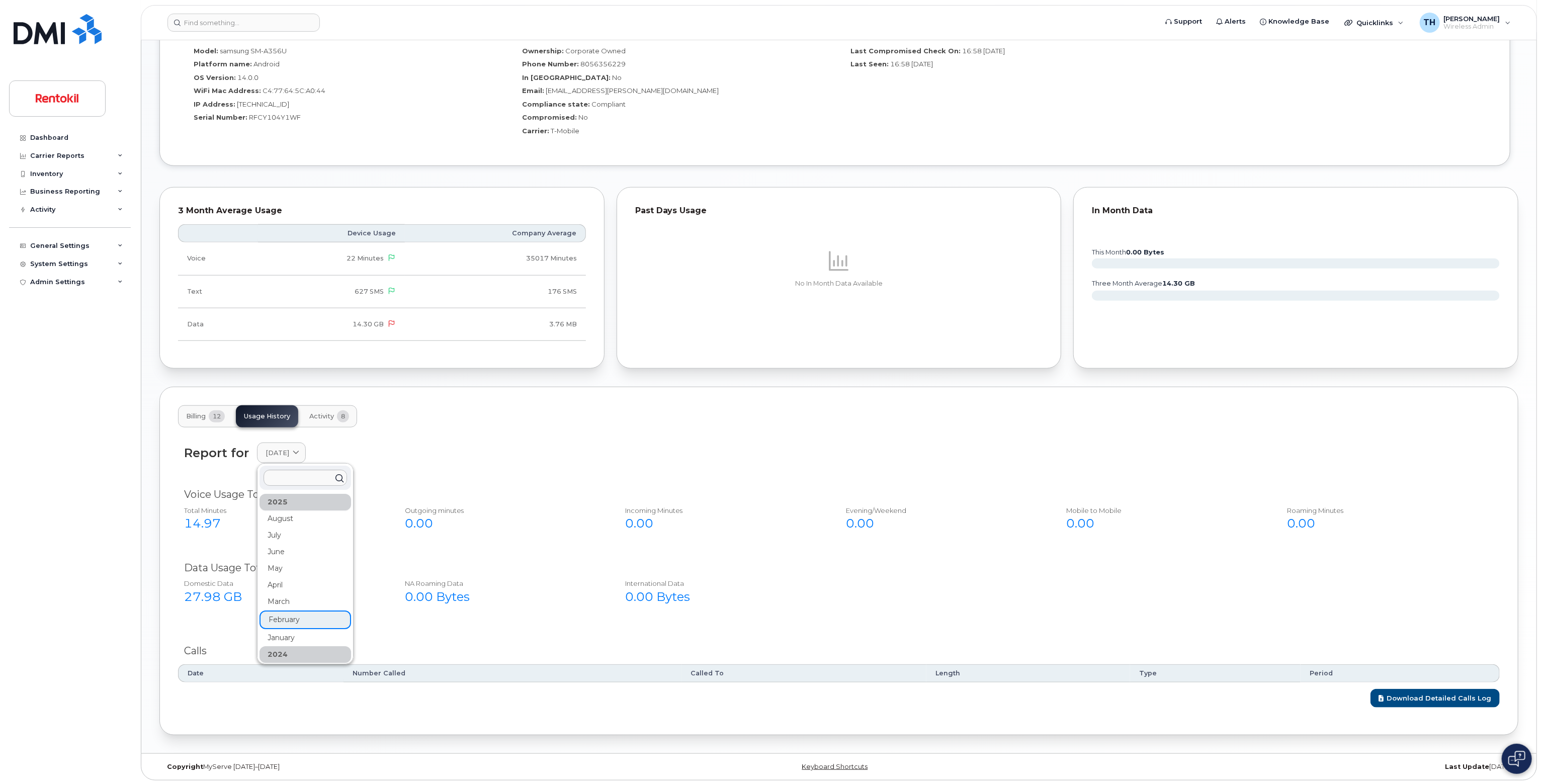
click at [315, 594] on div "March" at bounding box center [305, 601] width 92 height 17
click at [300, 455] on span at bounding box center [296, 453] width 10 height 10
click at [306, 581] on div "April" at bounding box center [305, 585] width 92 height 17
click at [298, 464] on div "Report for April 2025 2025 August July June May April March February January 20…" at bounding box center [839, 458] width 1322 height 45
click at [299, 458] on link "April 2025" at bounding box center [281, 452] width 48 height 20
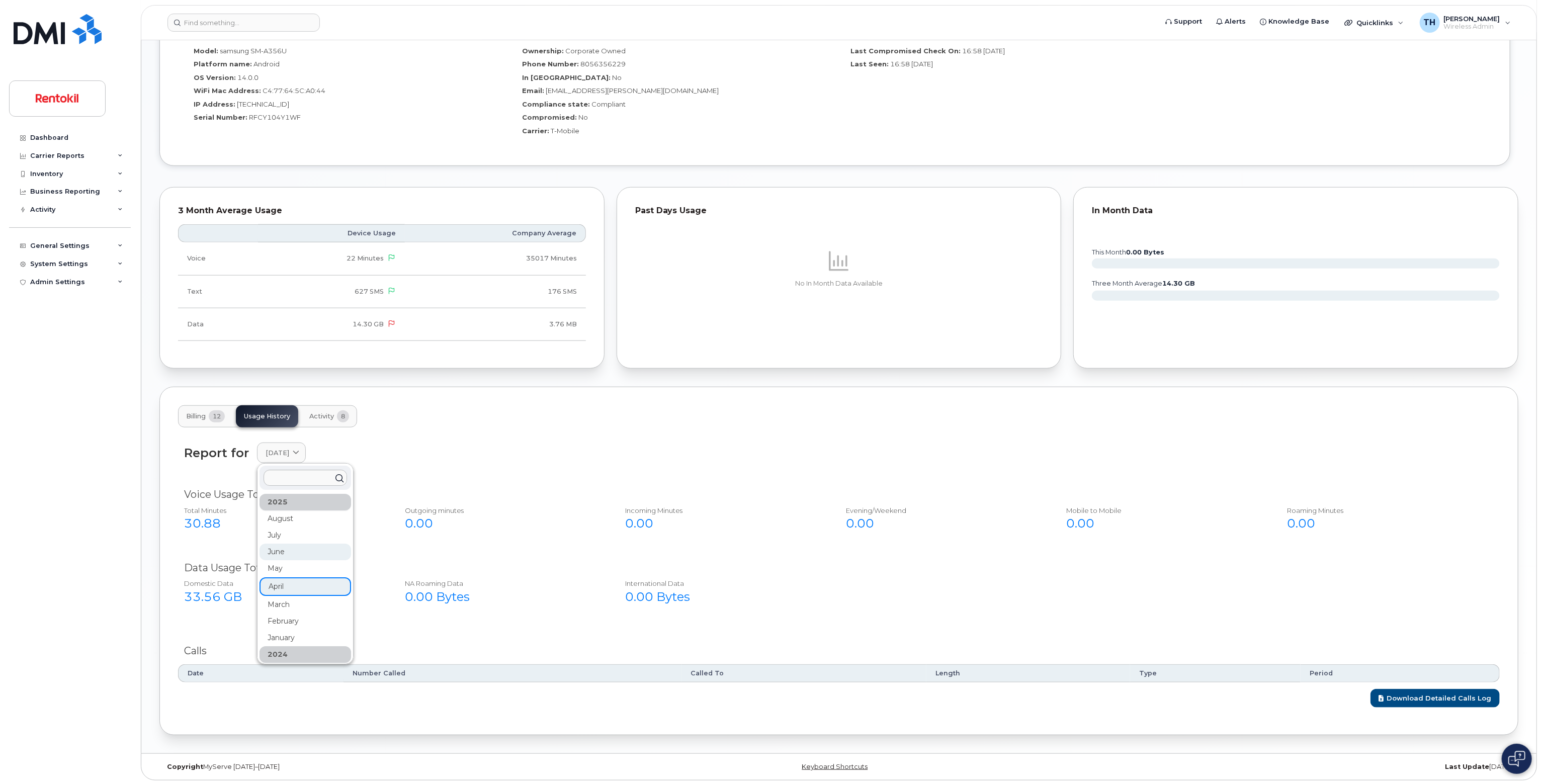
click at [303, 558] on div "June" at bounding box center [305, 552] width 92 height 17
drag, startPoint x: 210, startPoint y: 418, endPoint x: 240, endPoint y: 426, distance: 31.0
click at [210, 418] on button "Billing 12" at bounding box center [205, 416] width 55 height 22
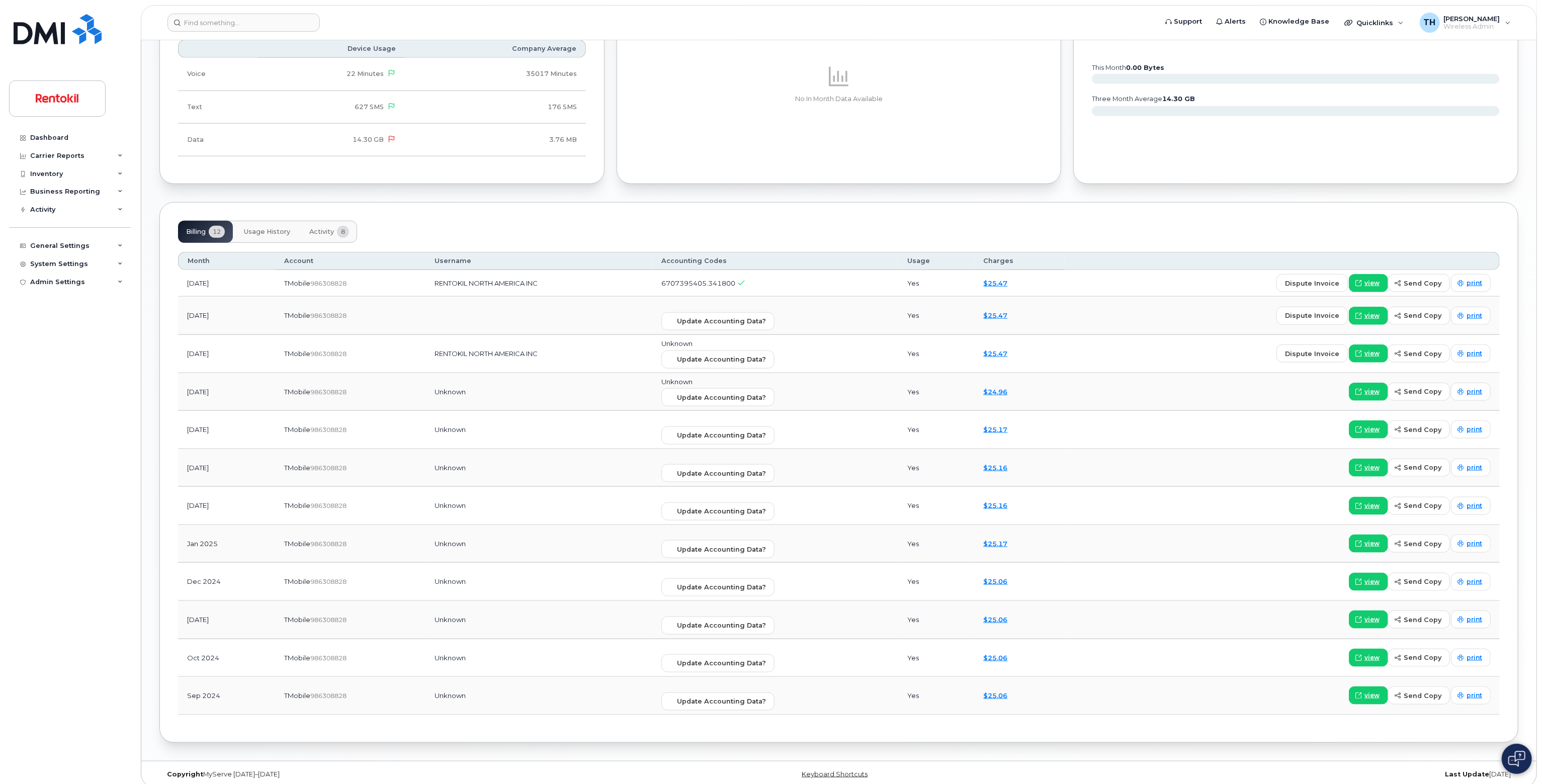
scroll to position [946, 0]
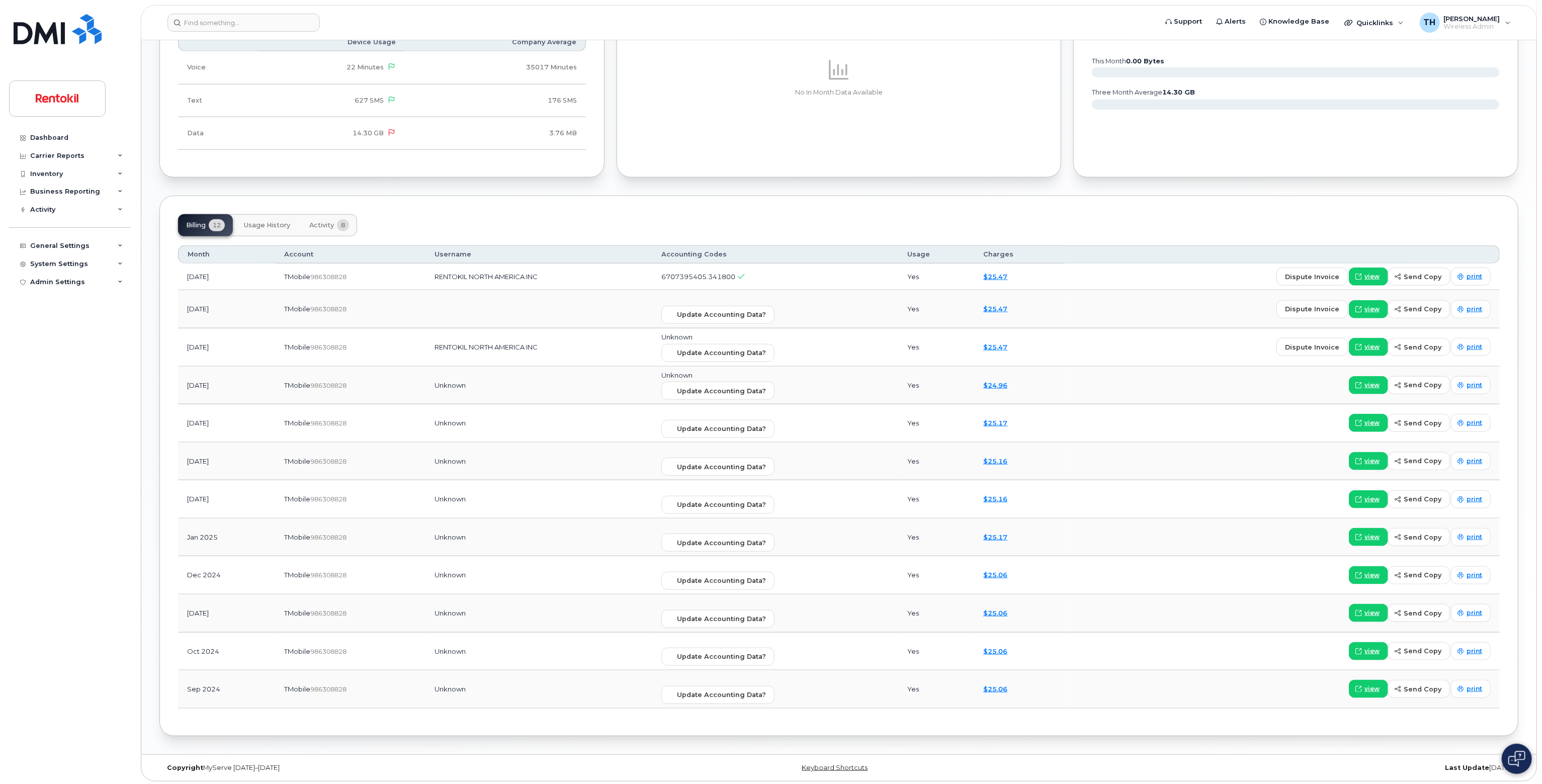
click at [347, 225] on span "8" at bounding box center [343, 225] width 12 height 12
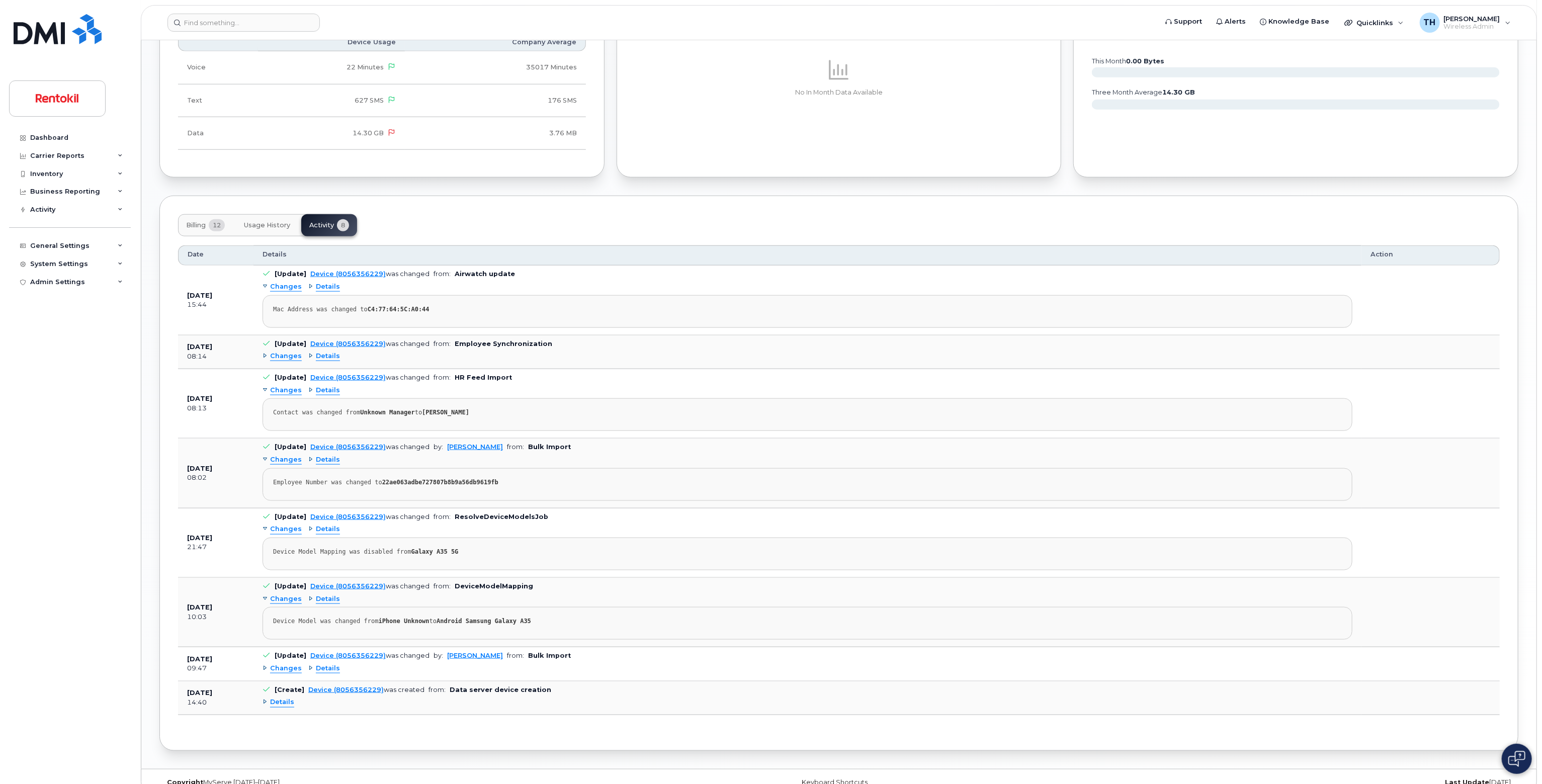
click at [271, 223] on span "Usage History" at bounding box center [266, 225] width 46 height 8
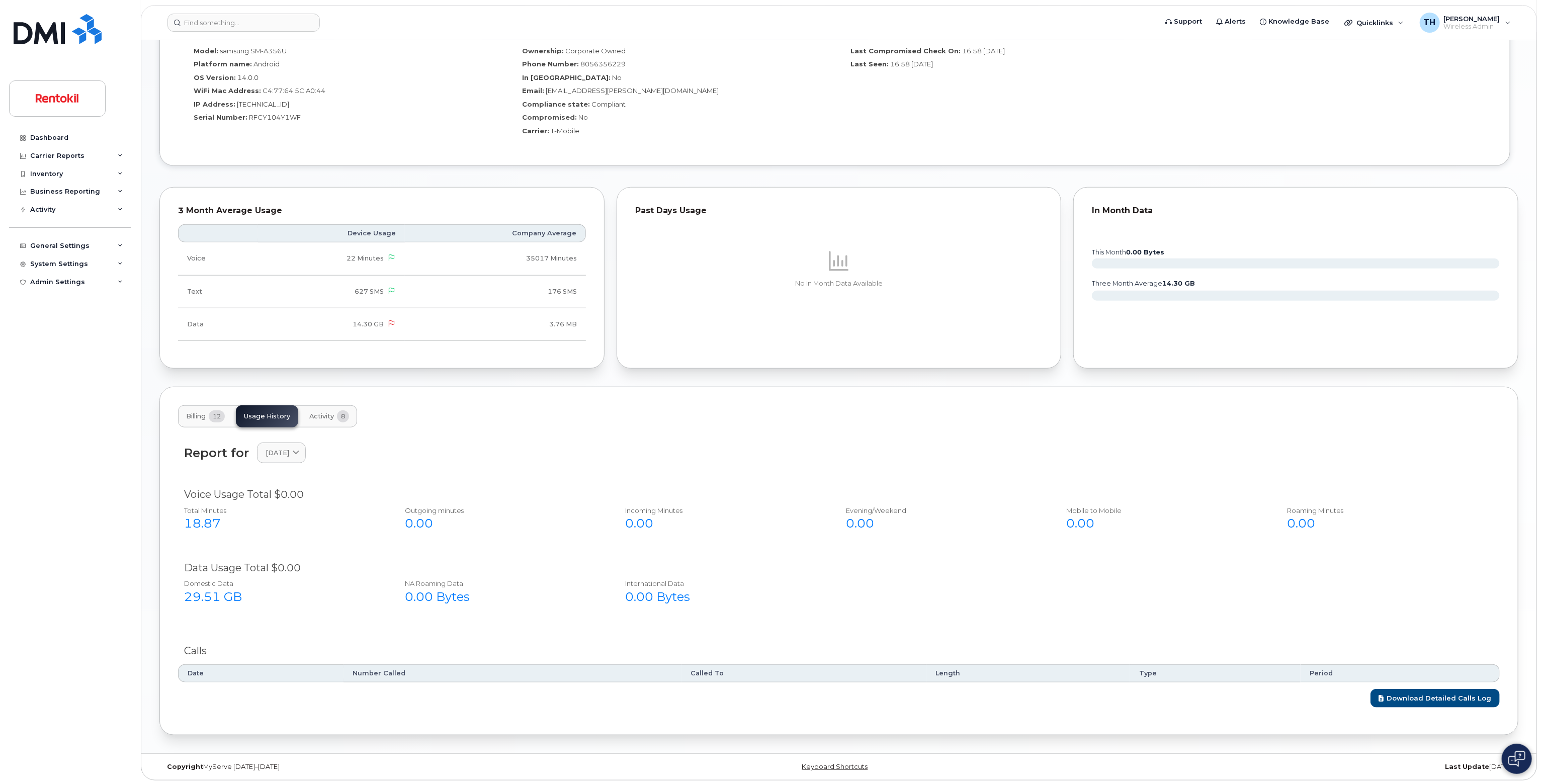
click at [198, 417] on span "Billing" at bounding box center [196, 416] width 20 height 8
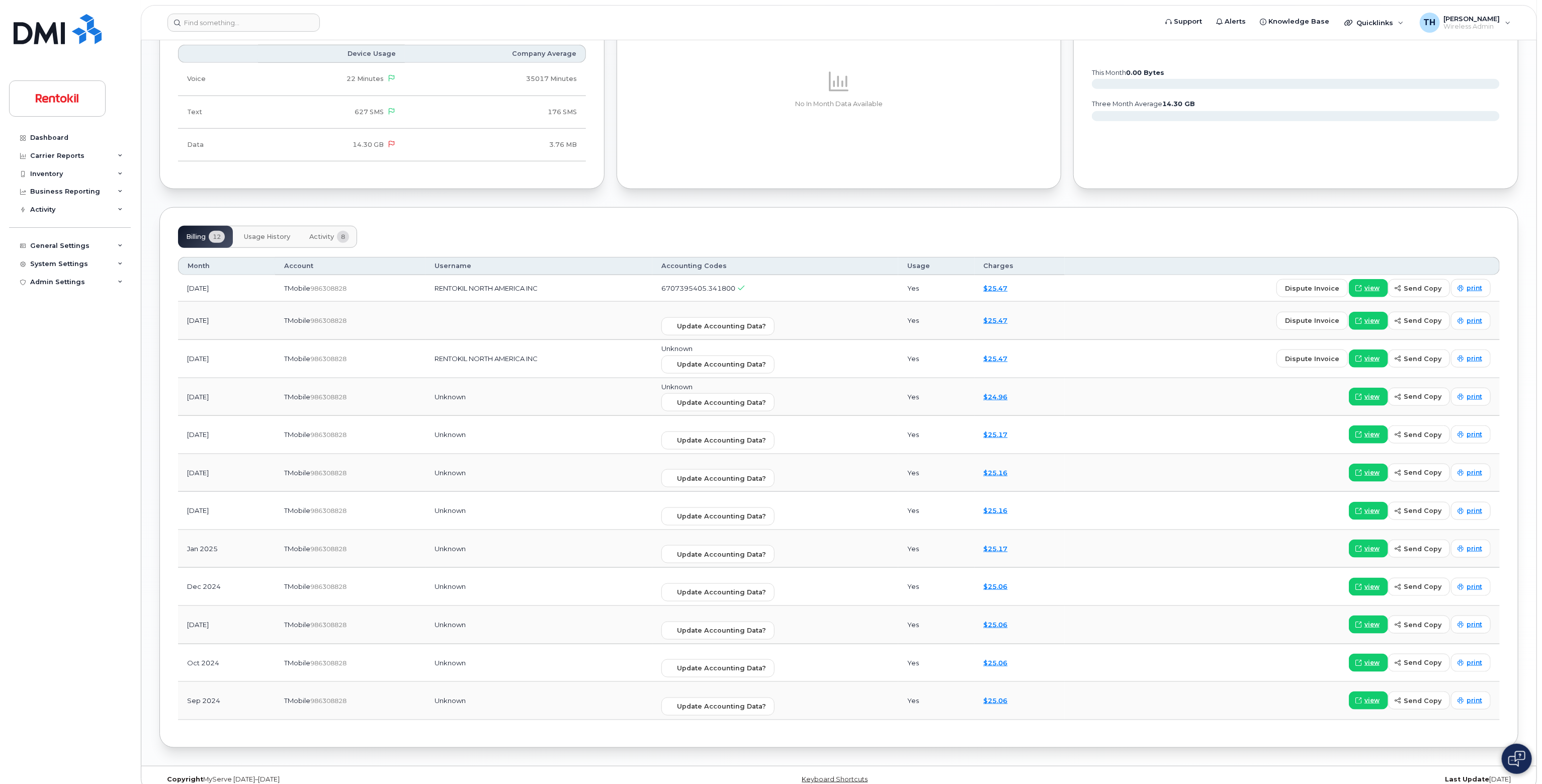
scroll to position [946, 0]
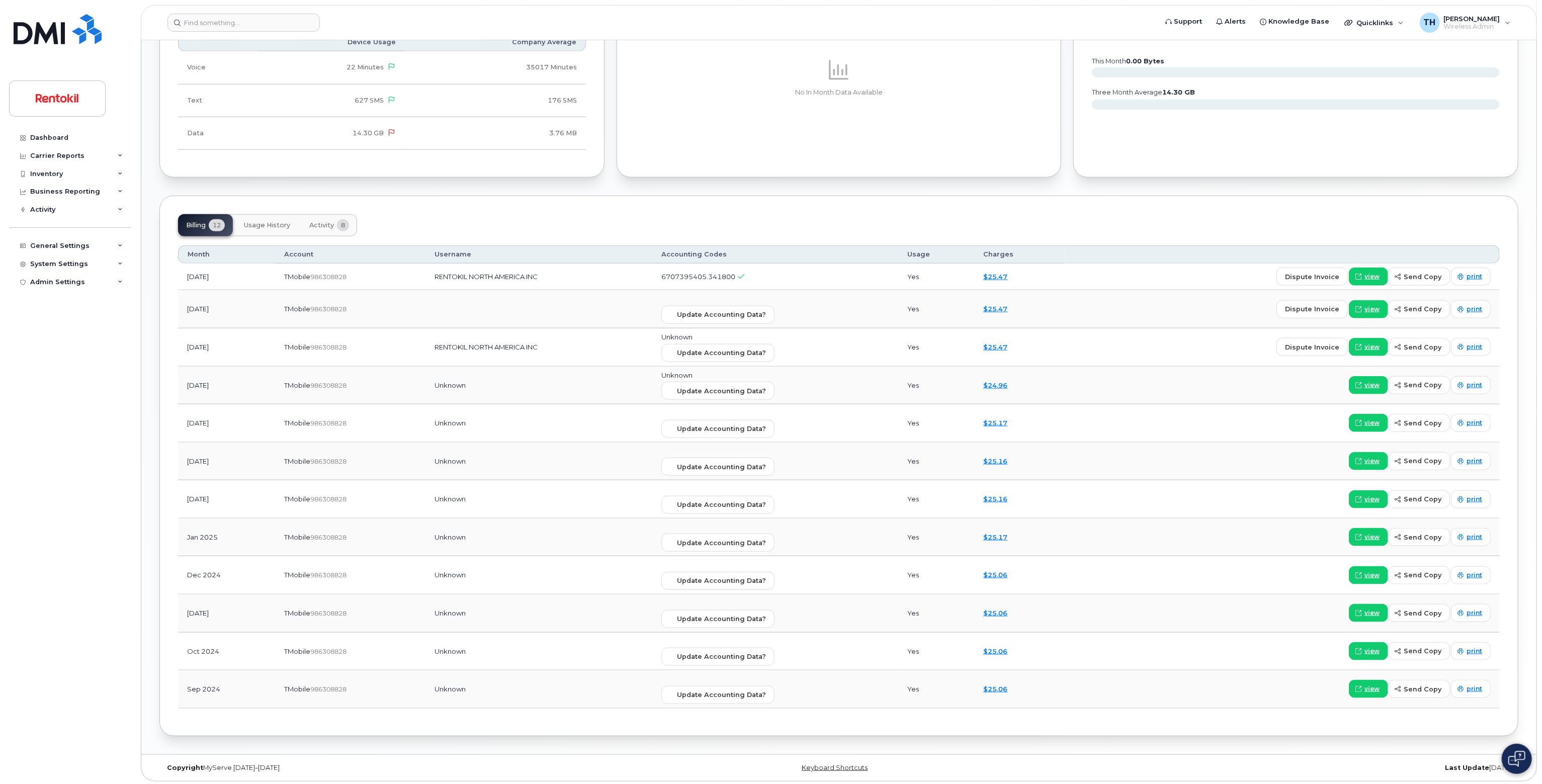
drag, startPoint x: 281, startPoint y: 215, endPoint x: 335, endPoint y: 226, distance: 55.1
click at [281, 215] on button "Usage History" at bounding box center [267, 225] width 62 height 22
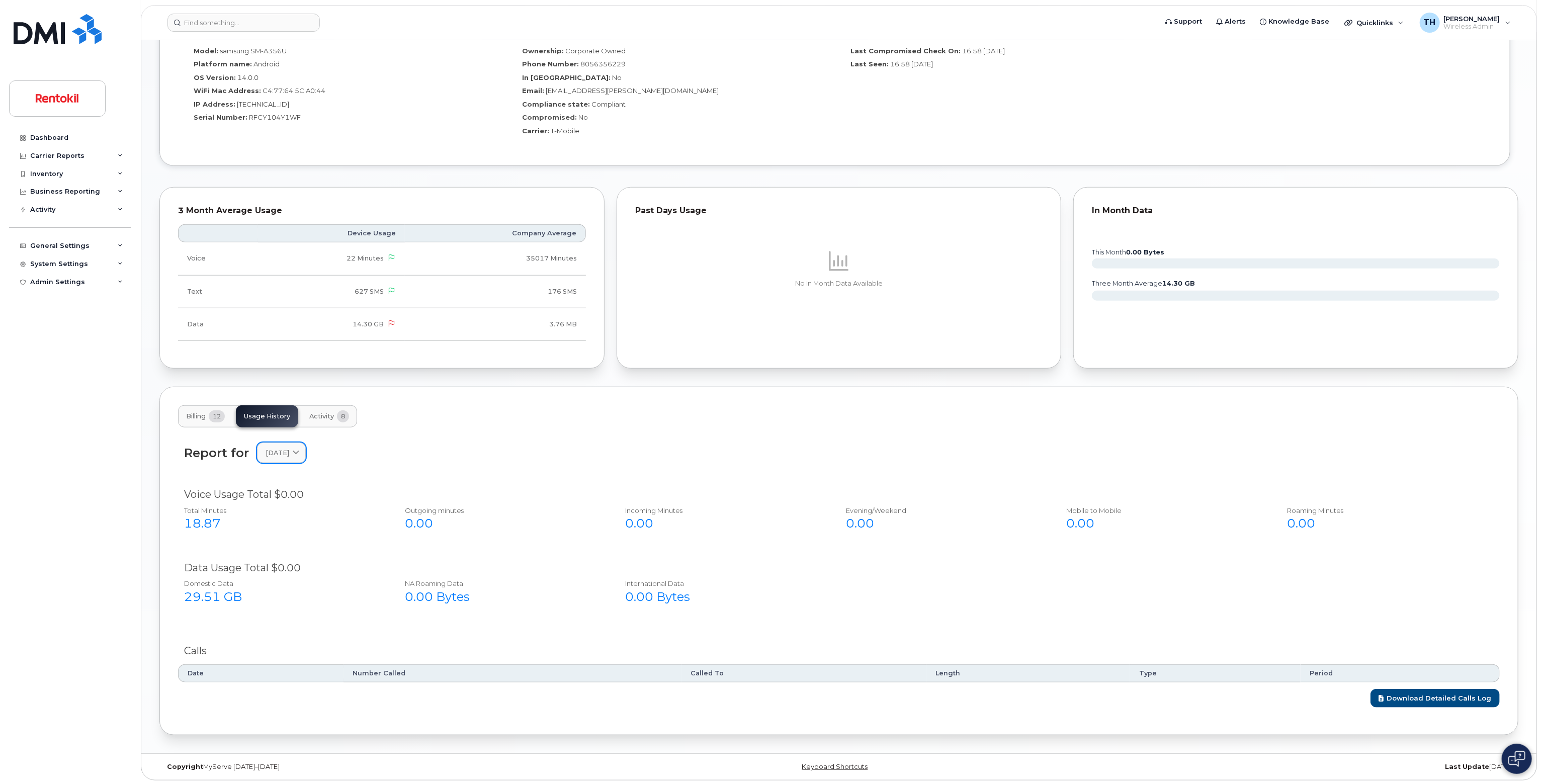
click at [300, 448] on span at bounding box center [296, 453] width 10 height 10
click at [300, 659] on div "September" at bounding box center [305, 653] width 92 height 17
click at [289, 455] on span "September 2024" at bounding box center [277, 453] width 23 height 10
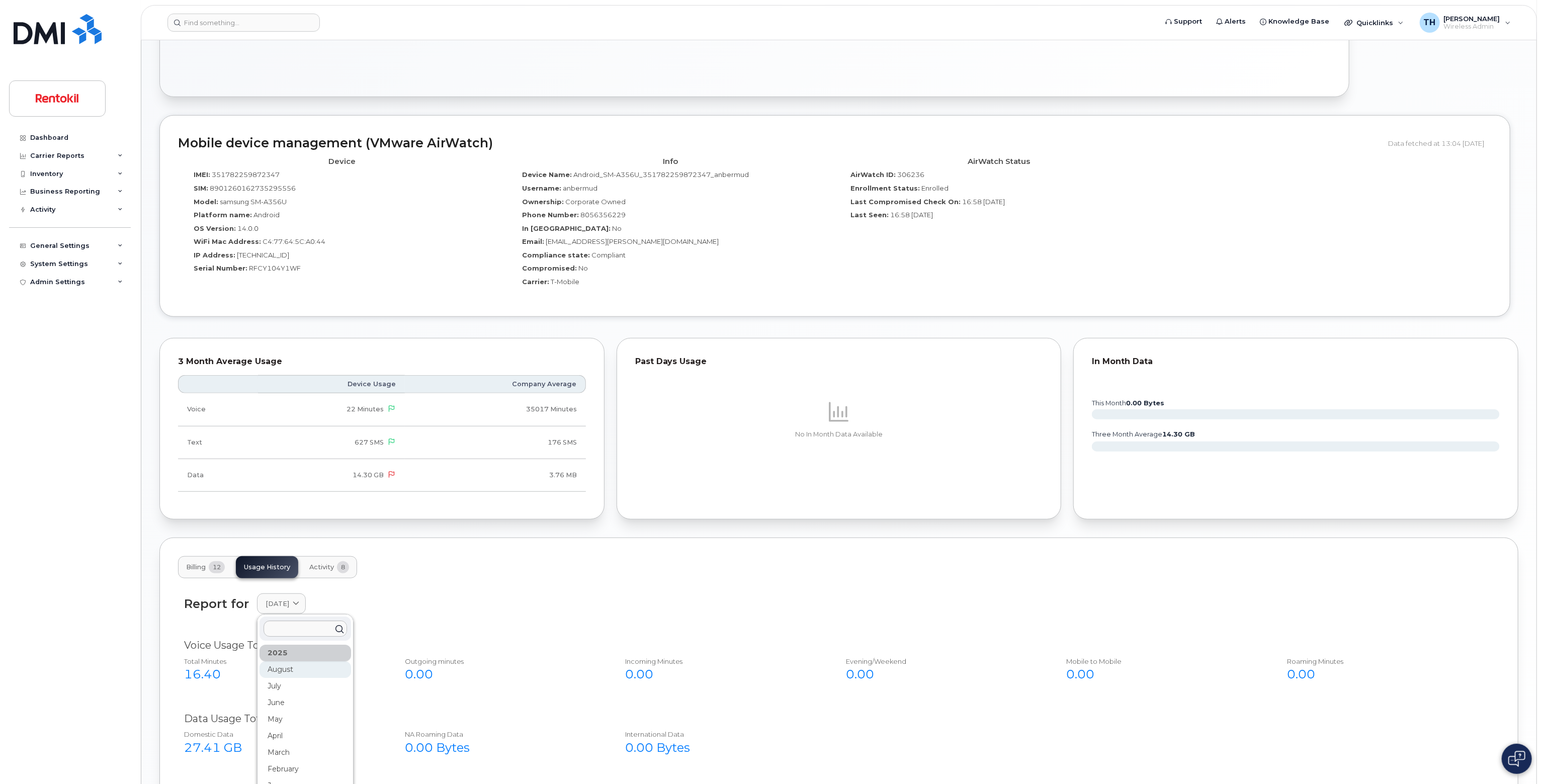
click at [290, 664] on div "August" at bounding box center [305, 670] width 92 height 17
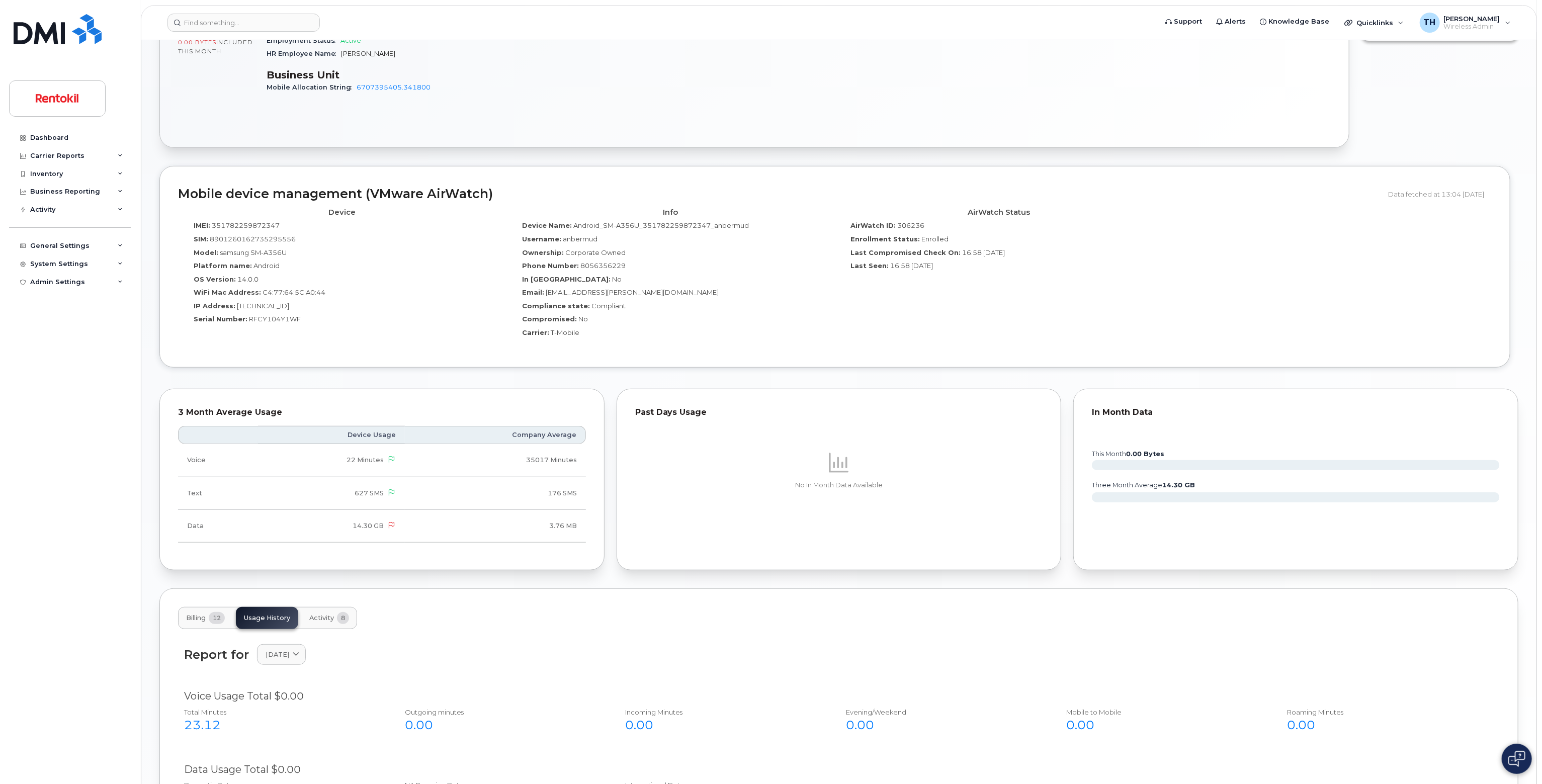
scroll to position [755, 0]
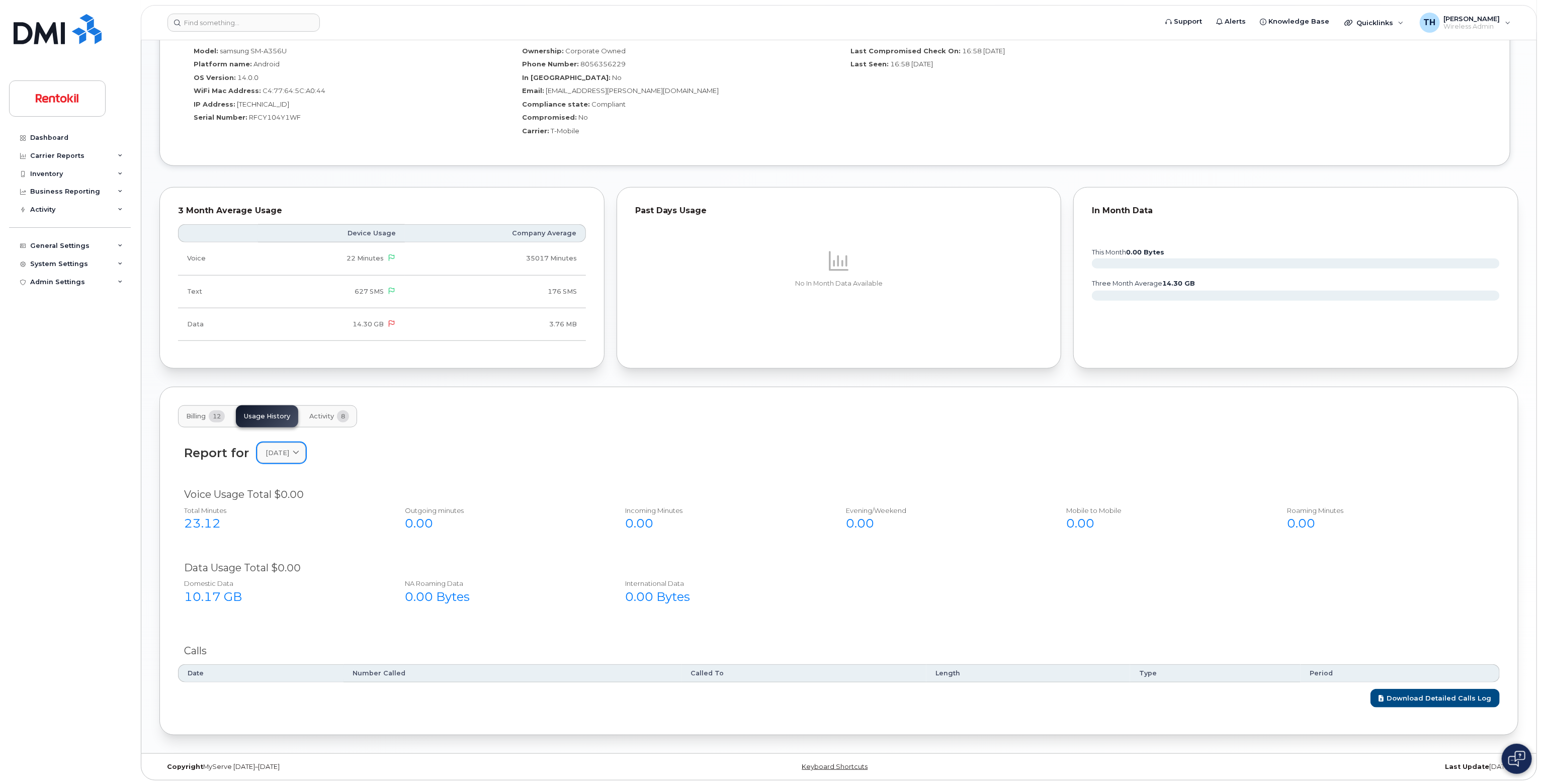
click at [298, 458] on link "August 2025" at bounding box center [281, 452] width 48 height 20
click at [290, 542] on div "July" at bounding box center [305, 539] width 92 height 17
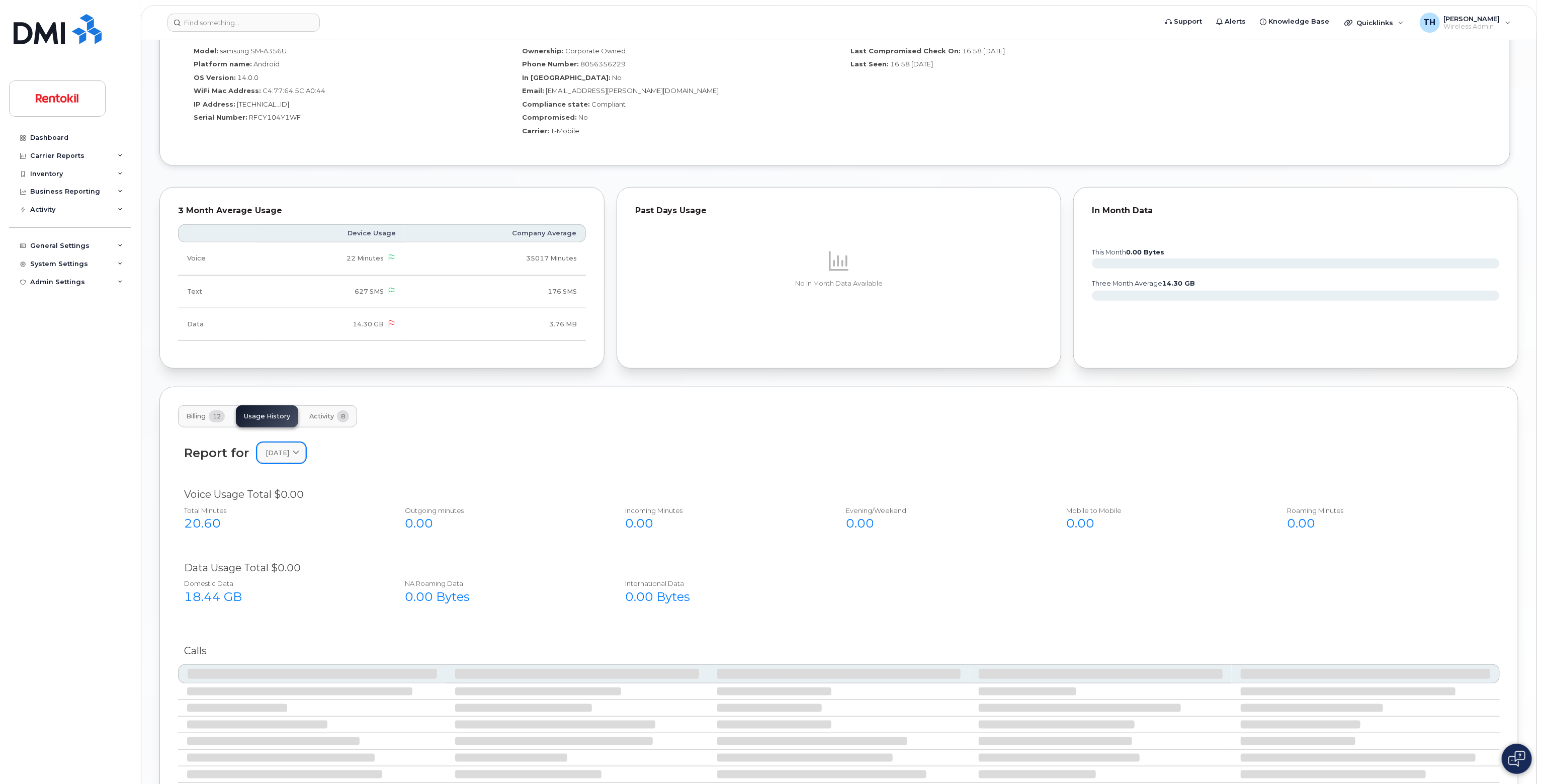
click at [290, 458] on link "July 2025" at bounding box center [281, 452] width 48 height 20
click at [286, 576] on div "May" at bounding box center [305, 572] width 92 height 17
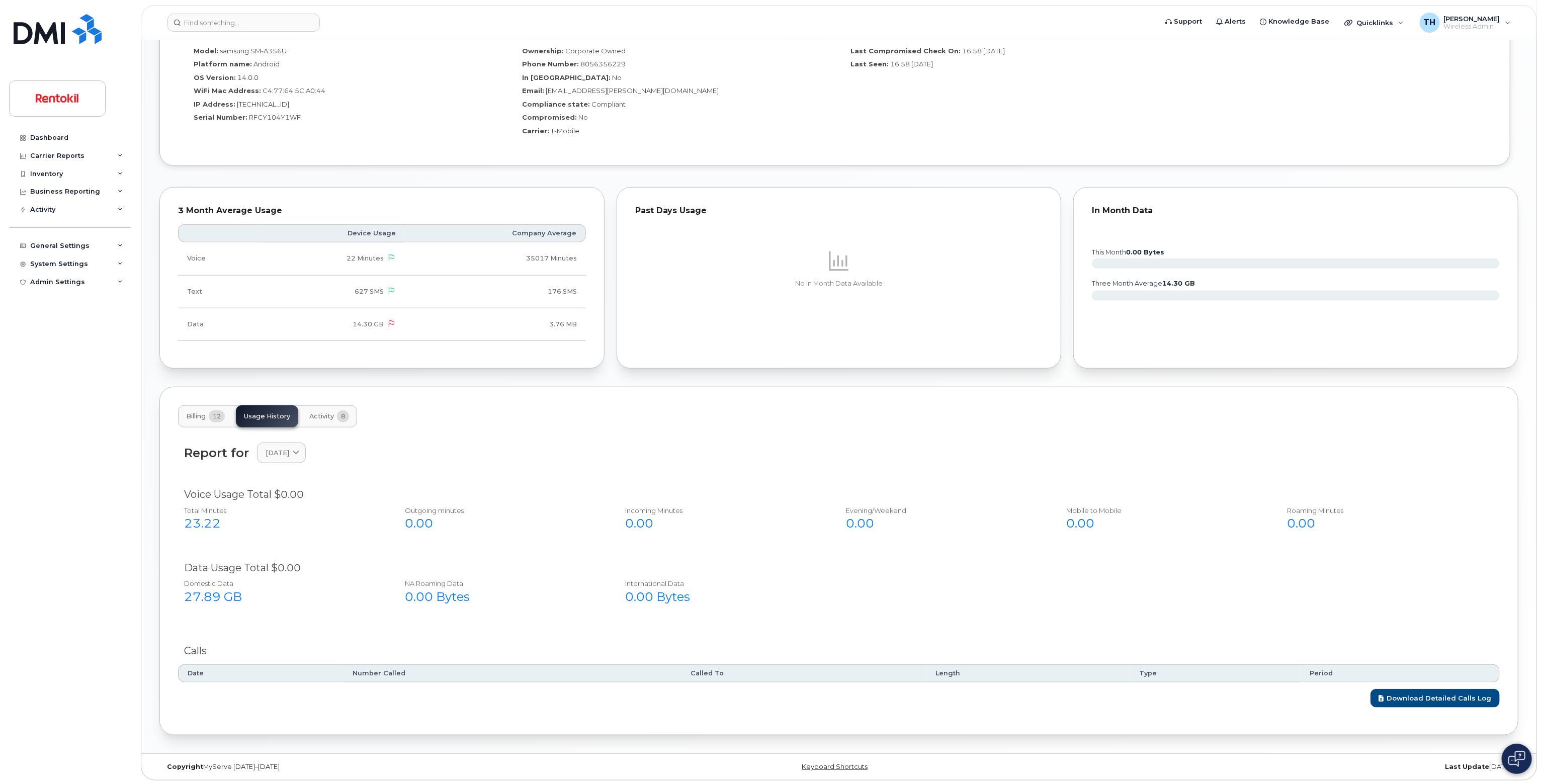
click at [298, 464] on div "Report for May 2025 2025 August July June May April March February January 2024…" at bounding box center [839, 458] width 1322 height 45
click at [298, 461] on link "[DATE]" at bounding box center [281, 452] width 48 height 20
click at [292, 613] on div "February" at bounding box center [305, 621] width 92 height 17
click at [289, 453] on span "February 2025" at bounding box center [277, 453] width 23 height 10
click at [298, 519] on div "August" at bounding box center [305, 519] width 92 height 17
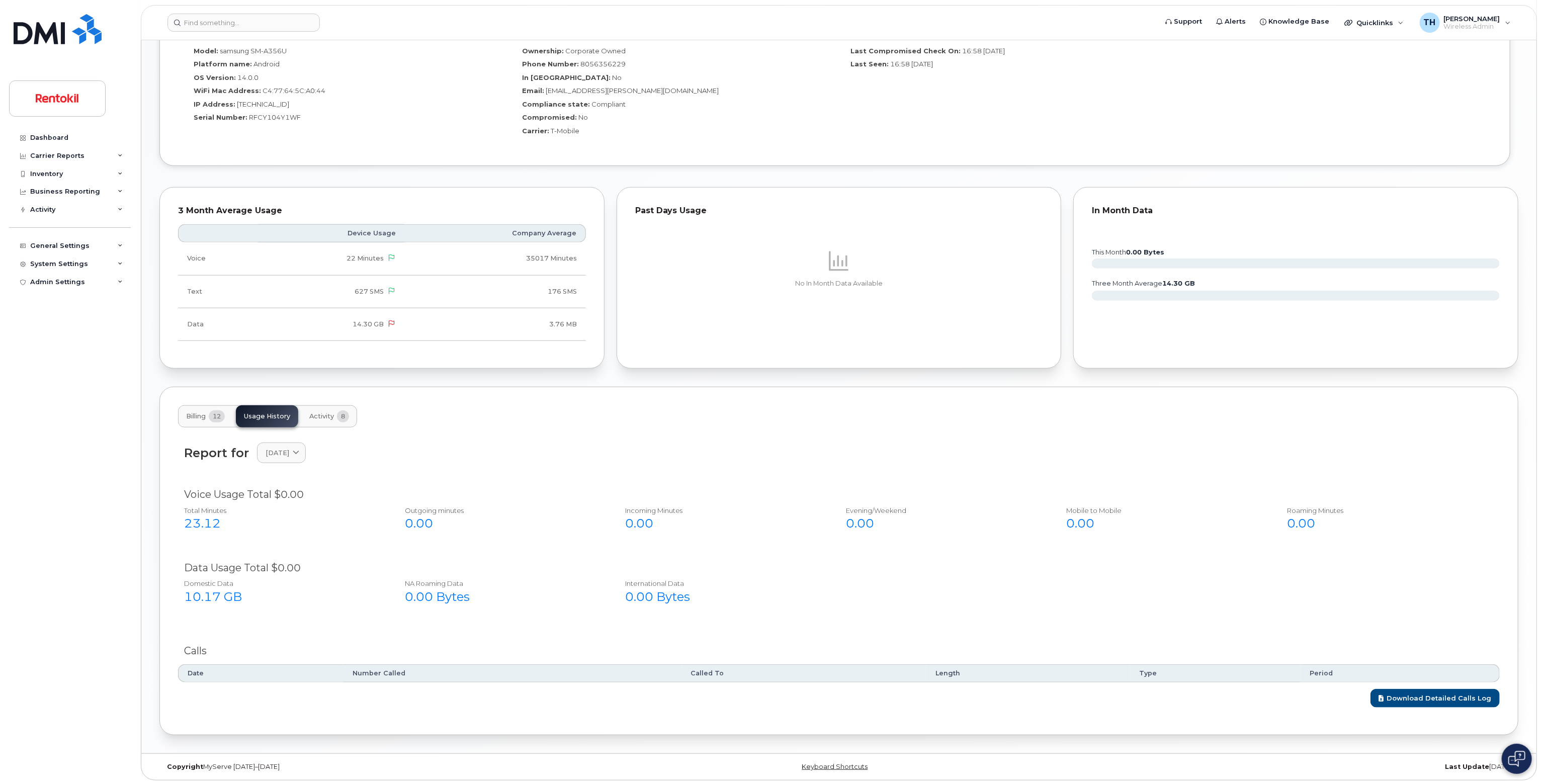
click at [311, 469] on div "Report for August 2025 2025 August July June May April March February January 2…" at bounding box center [839, 458] width 1322 height 45
click at [306, 458] on link "August 2025" at bounding box center [281, 452] width 48 height 20
click at [297, 533] on div "July" at bounding box center [305, 539] width 92 height 17
click at [302, 462] on link "July 2025" at bounding box center [281, 452] width 48 height 20
click at [278, 558] on div "June" at bounding box center [305, 555] width 92 height 17
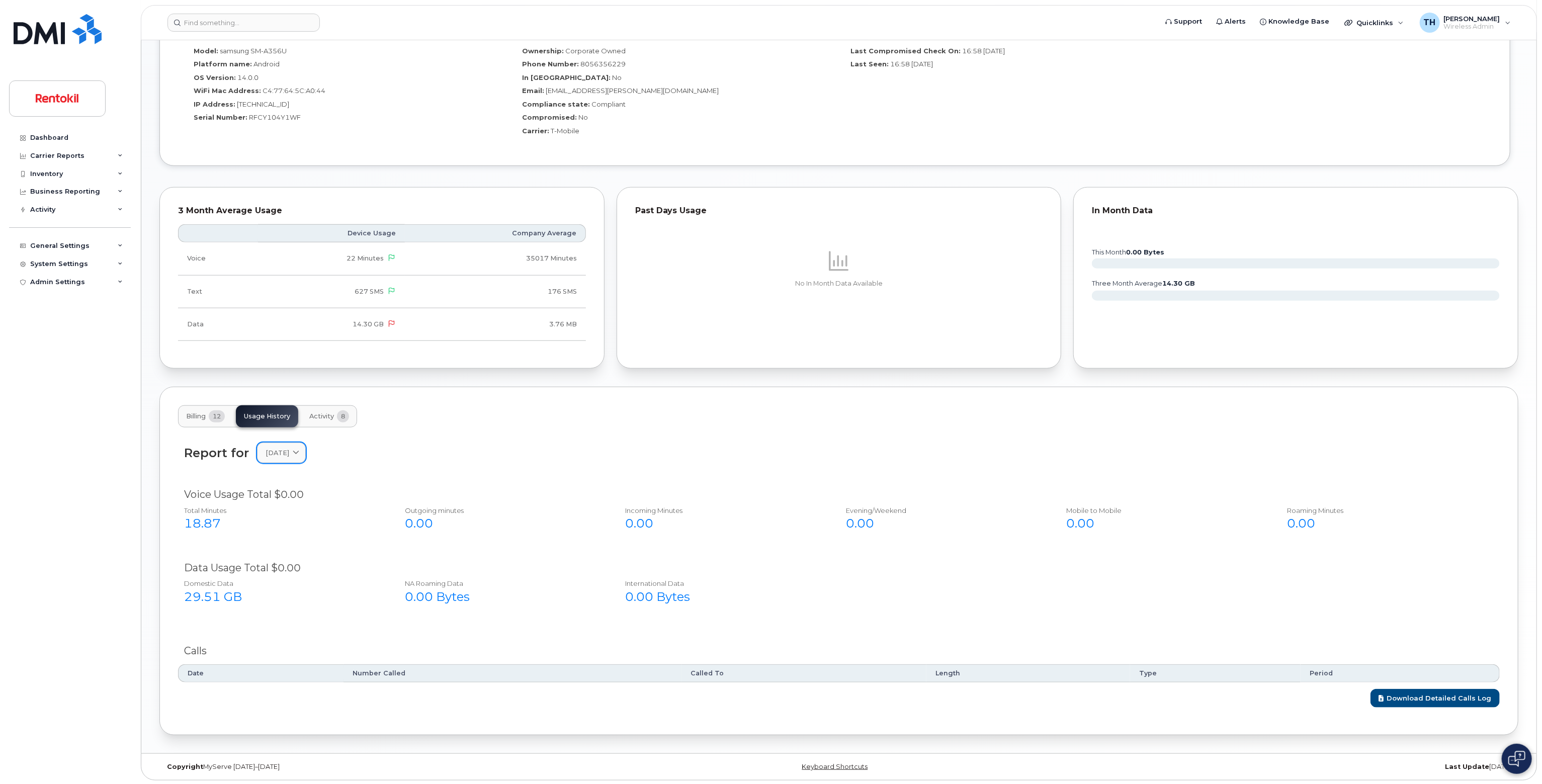
click at [300, 457] on link "June 2025" at bounding box center [281, 452] width 48 height 20
click at [295, 573] on div "May" at bounding box center [305, 572] width 92 height 17
click at [300, 456] on span at bounding box center [296, 453] width 10 height 10
click at [275, 587] on div "April" at bounding box center [305, 588] width 92 height 17
click at [290, 463] on div "Report for April 2025 2025 August July June May April March February January 20…" at bounding box center [839, 458] width 1322 height 45
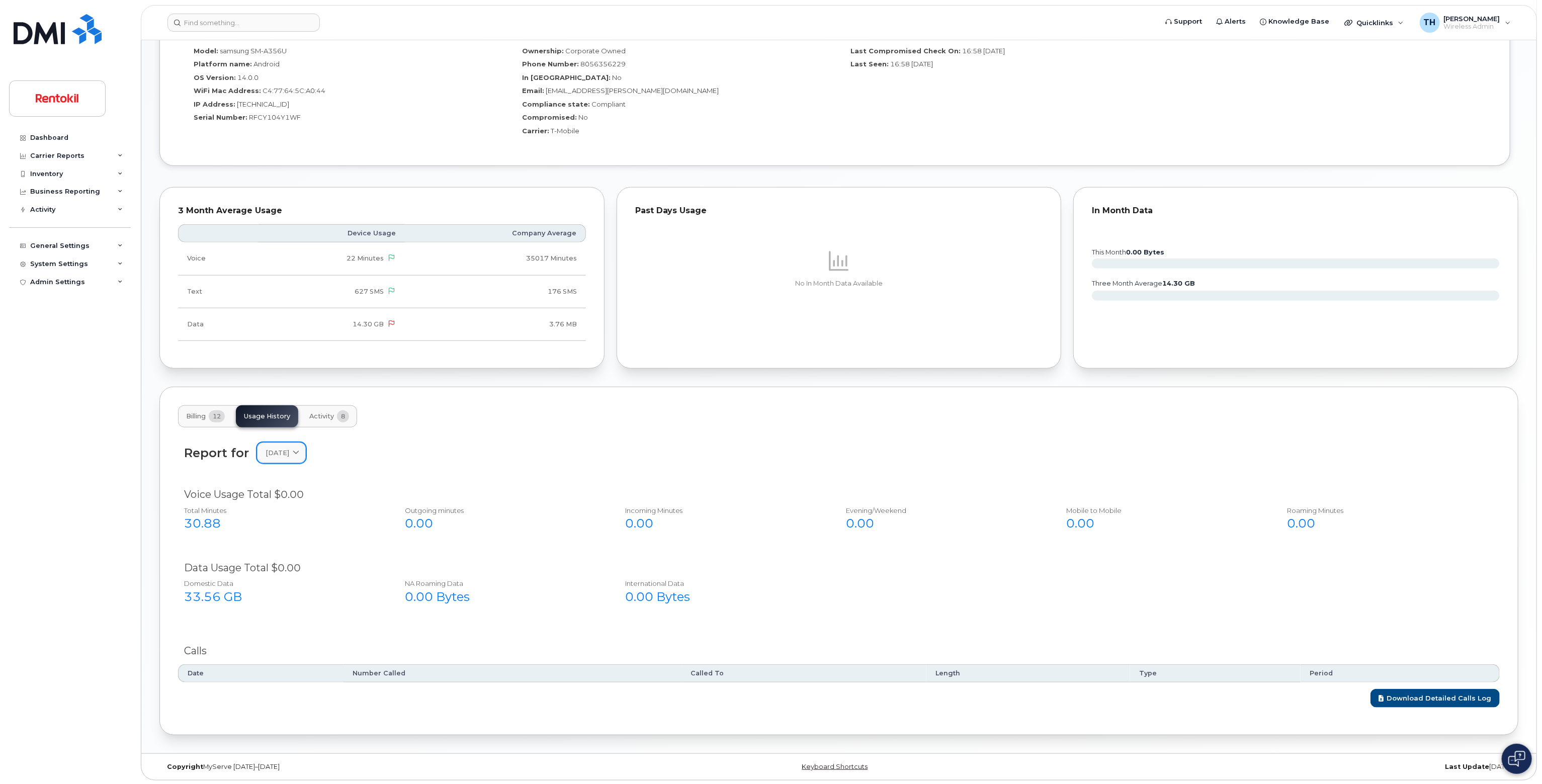
click at [290, 460] on link "April 2025" at bounding box center [281, 452] width 48 height 20
click at [282, 595] on div "2025 August July June May April March February January 2024 December November O…" at bounding box center [305, 611] width 92 height 235
click at [283, 606] on div "March" at bounding box center [305, 604] width 92 height 17
click at [289, 448] on span "March 2025" at bounding box center [277, 453] width 23 height 10
click at [269, 621] on div "February" at bounding box center [305, 621] width 92 height 17
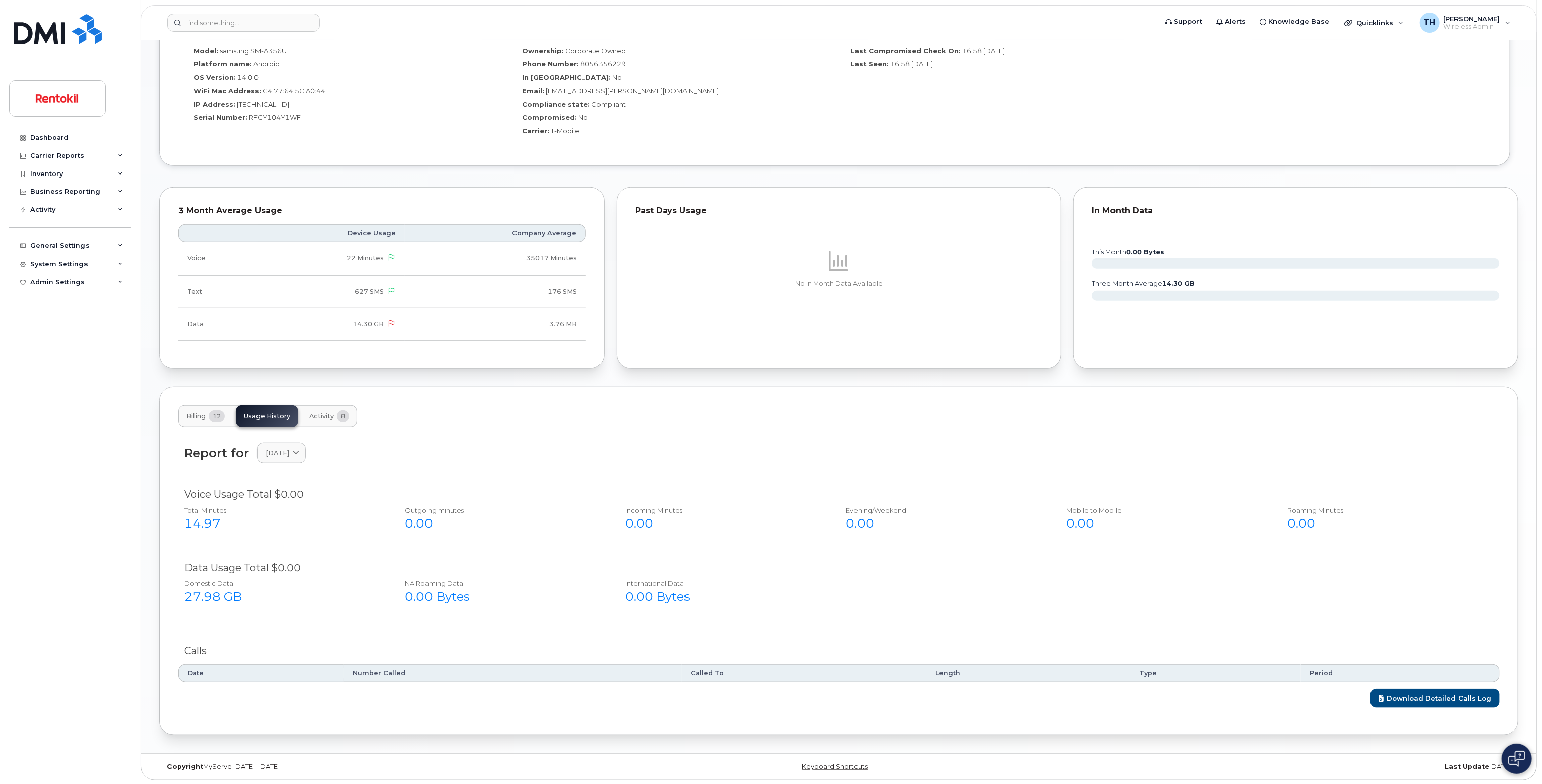
click at [296, 464] on div "Report for February 2025 2025 August July June May April March February January…" at bounding box center [839, 458] width 1322 height 45
click at [289, 457] on span "February 2025" at bounding box center [277, 453] width 23 height 10
click at [288, 637] on div "January" at bounding box center [305, 638] width 92 height 17
click at [298, 456] on div "January 2025" at bounding box center [281, 453] width 32 height 10
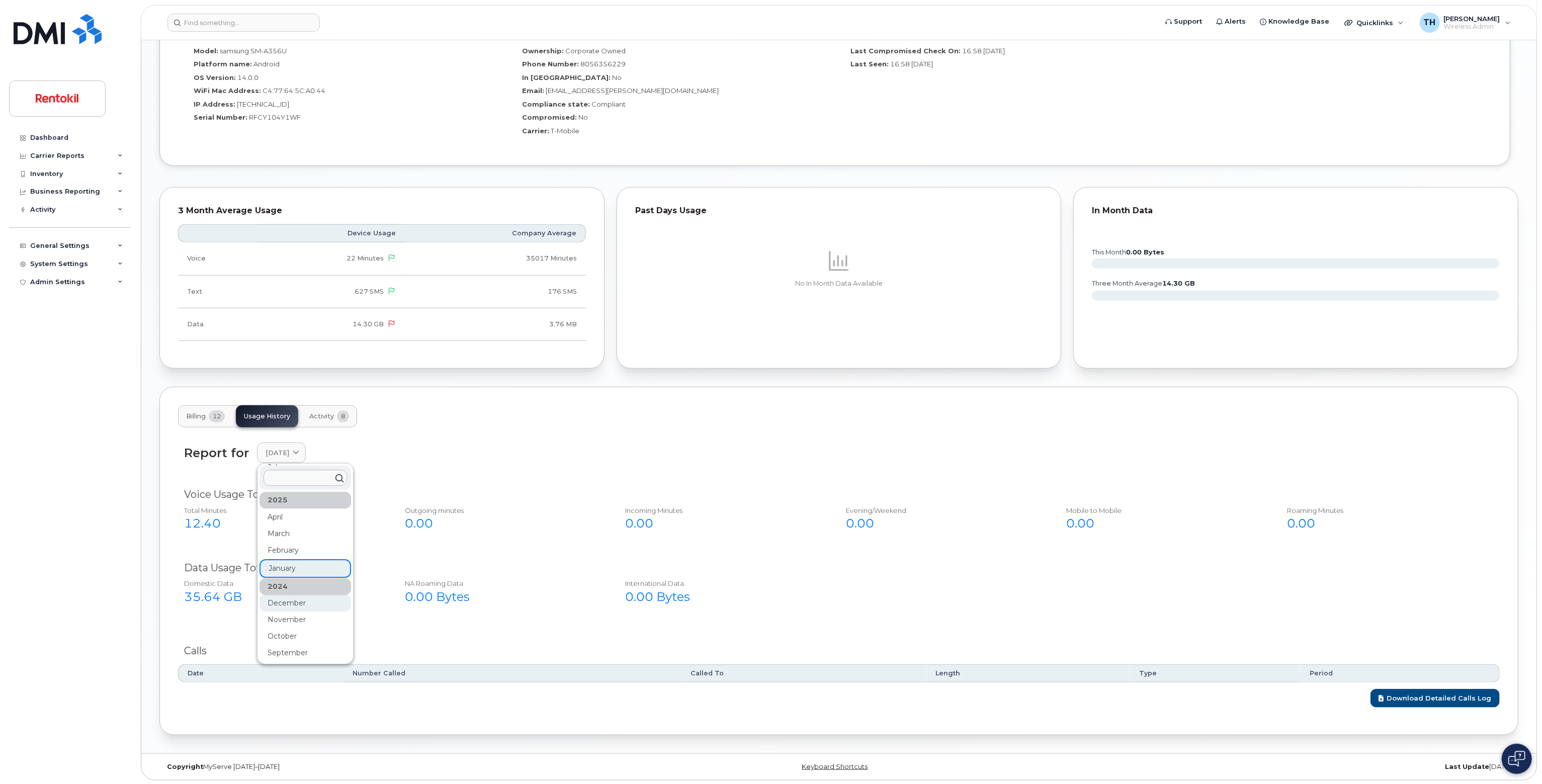
click at [289, 605] on div "December" at bounding box center [305, 603] width 92 height 17
click at [300, 460] on link "December 2024" at bounding box center [281, 452] width 48 height 20
click at [298, 621] on div "November" at bounding box center [305, 620] width 92 height 17
click at [289, 456] on span "November 2024" at bounding box center [277, 453] width 23 height 10
click at [298, 635] on div "October" at bounding box center [305, 636] width 92 height 17
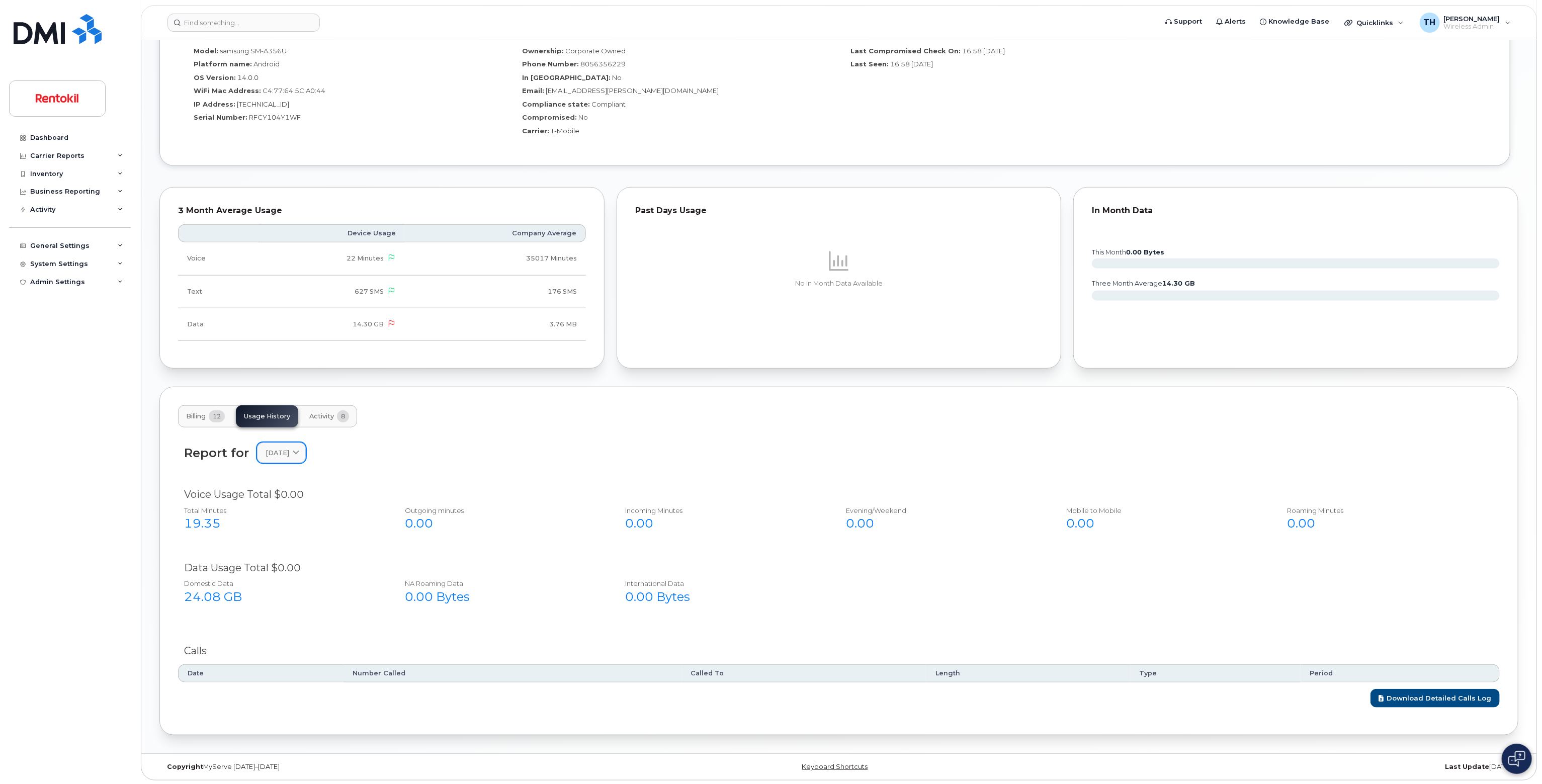
click at [299, 455] on icon at bounding box center [296, 452] width 7 height 7
click at [296, 649] on div "September" at bounding box center [305, 653] width 92 height 17
click at [300, 455] on span at bounding box center [296, 453] width 10 height 10
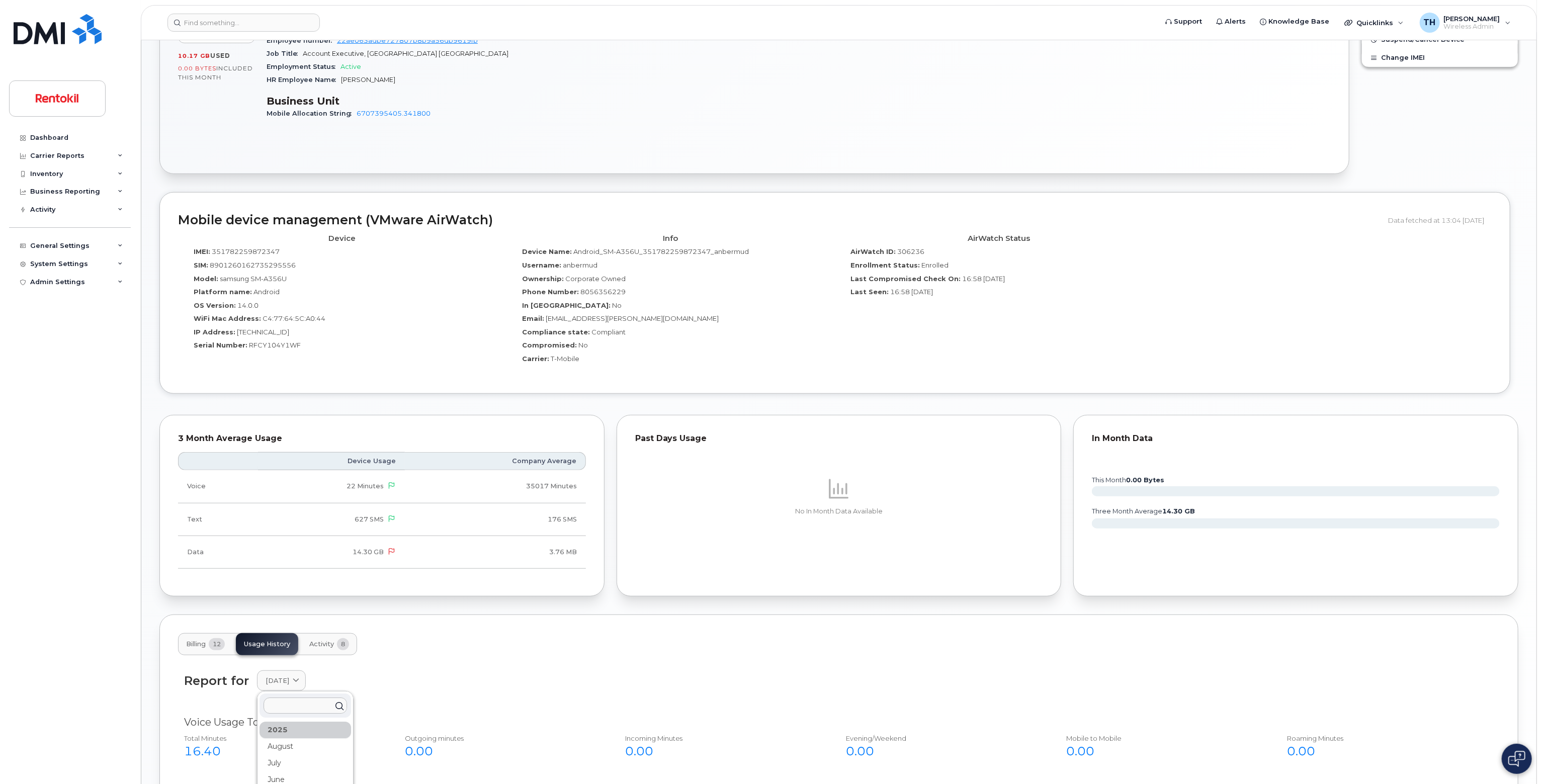
scroll to position [654, 0]
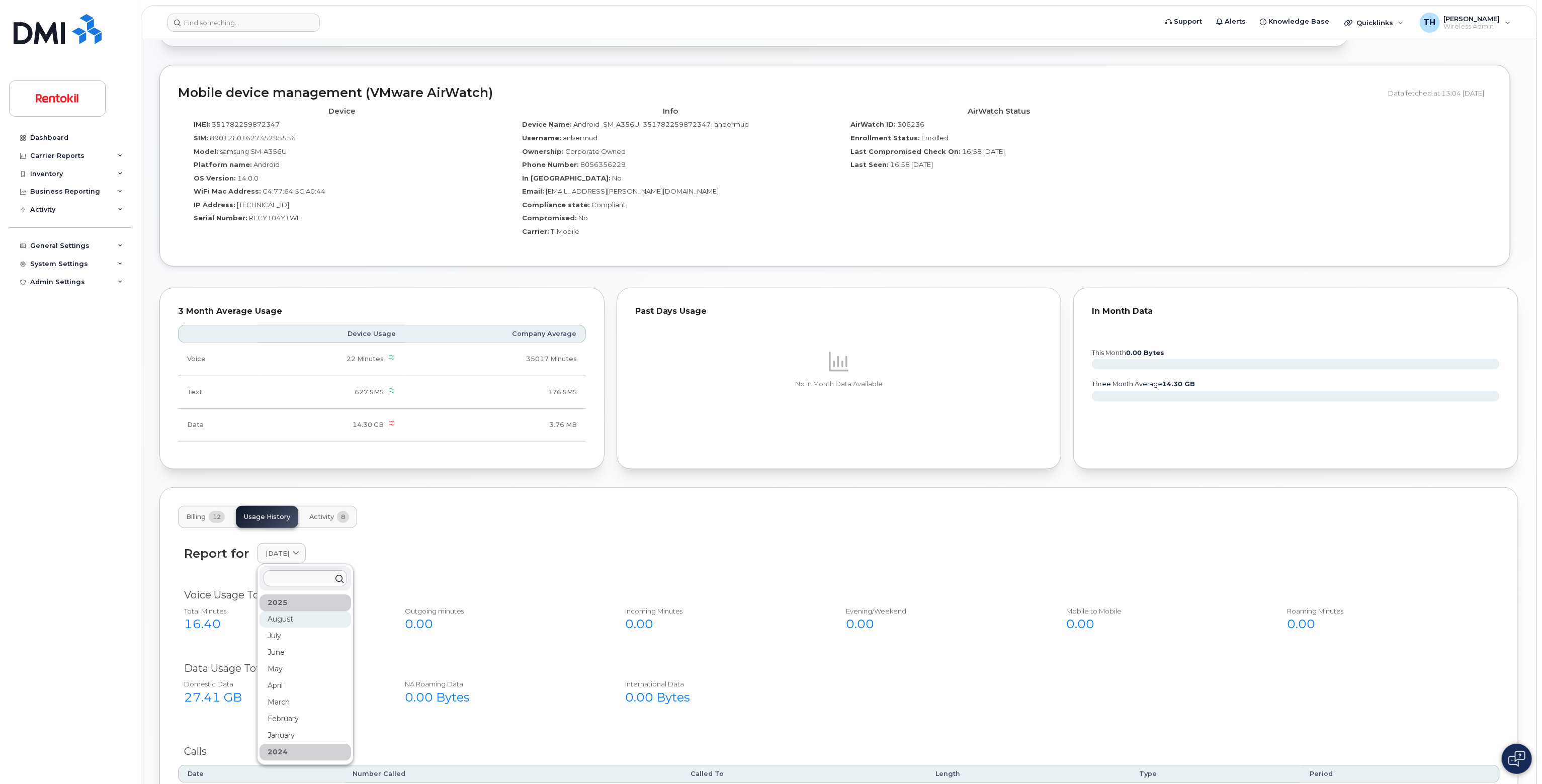
click at [317, 623] on div "August" at bounding box center [305, 619] width 92 height 17
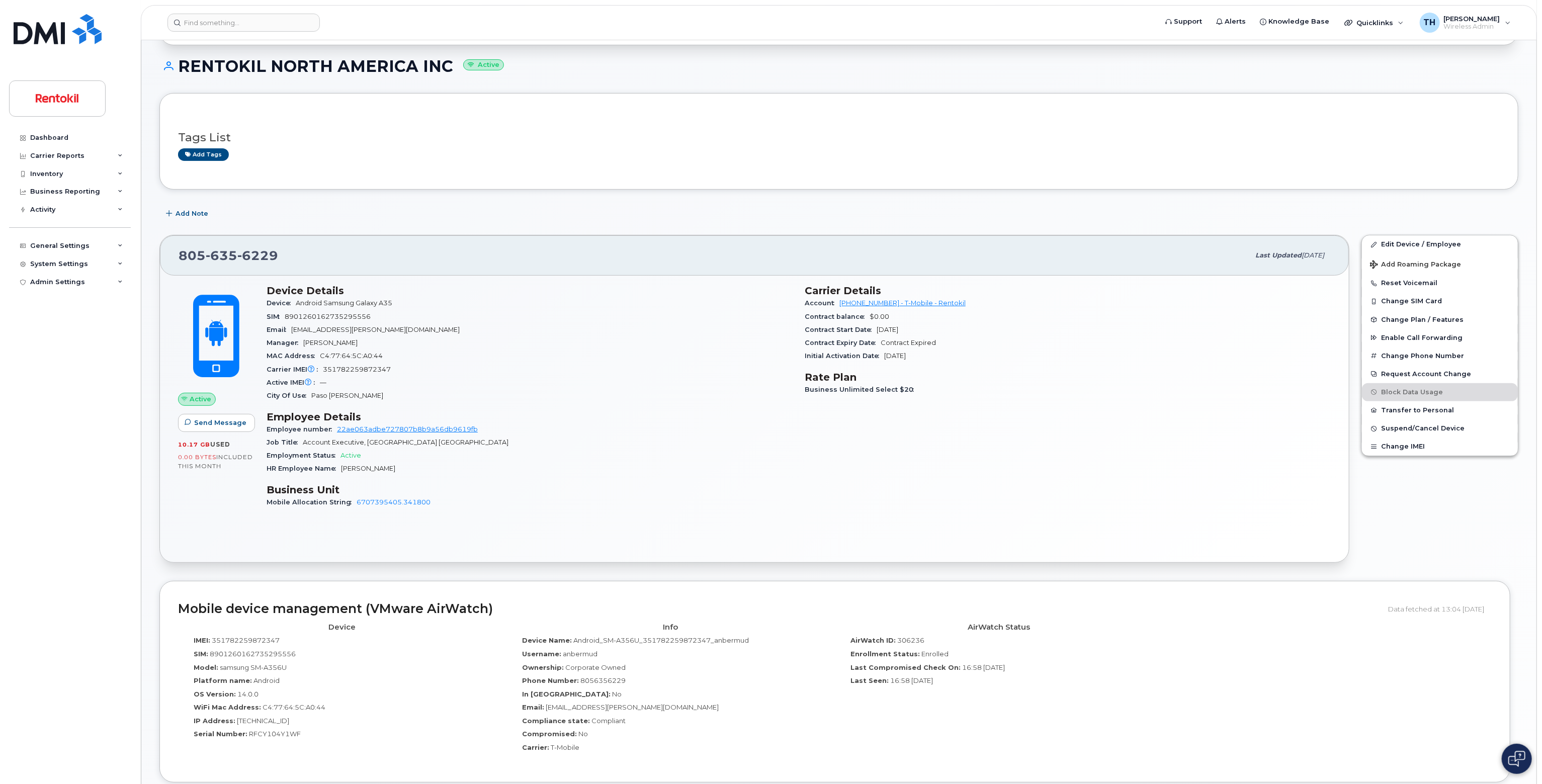
scroll to position [101, 0]
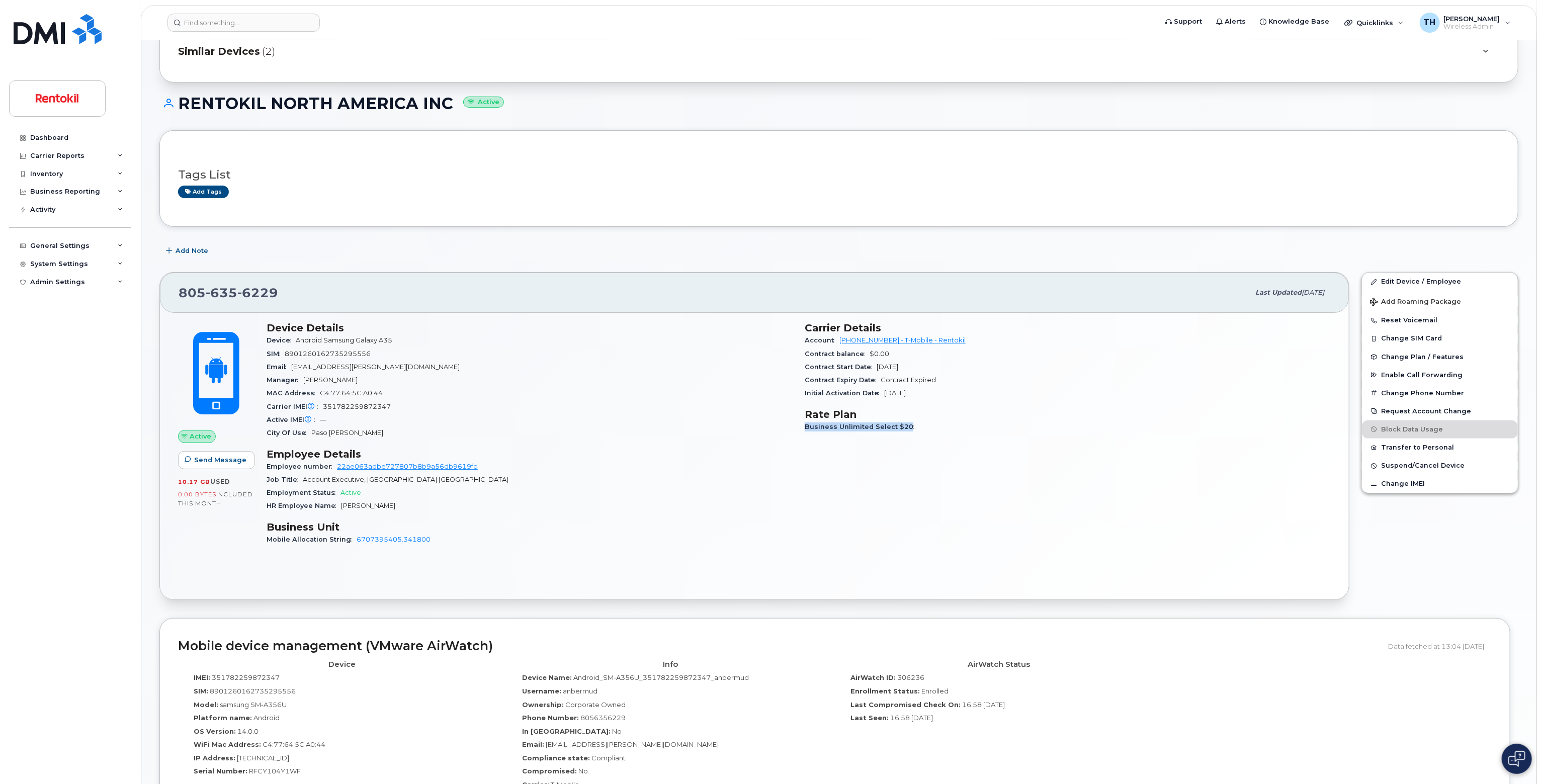
drag, startPoint x: 807, startPoint y: 426, endPoint x: 946, endPoint y: 424, distance: 139.0
click at [946, 424] on div "Business Unlimited Select $20" at bounding box center [1067, 427] width 526 height 13
click at [949, 427] on div "Business Unlimited Select $20" at bounding box center [1067, 427] width 526 height 13
click at [897, 424] on span "Business Unlimited Select $20" at bounding box center [861, 427] width 114 height 8
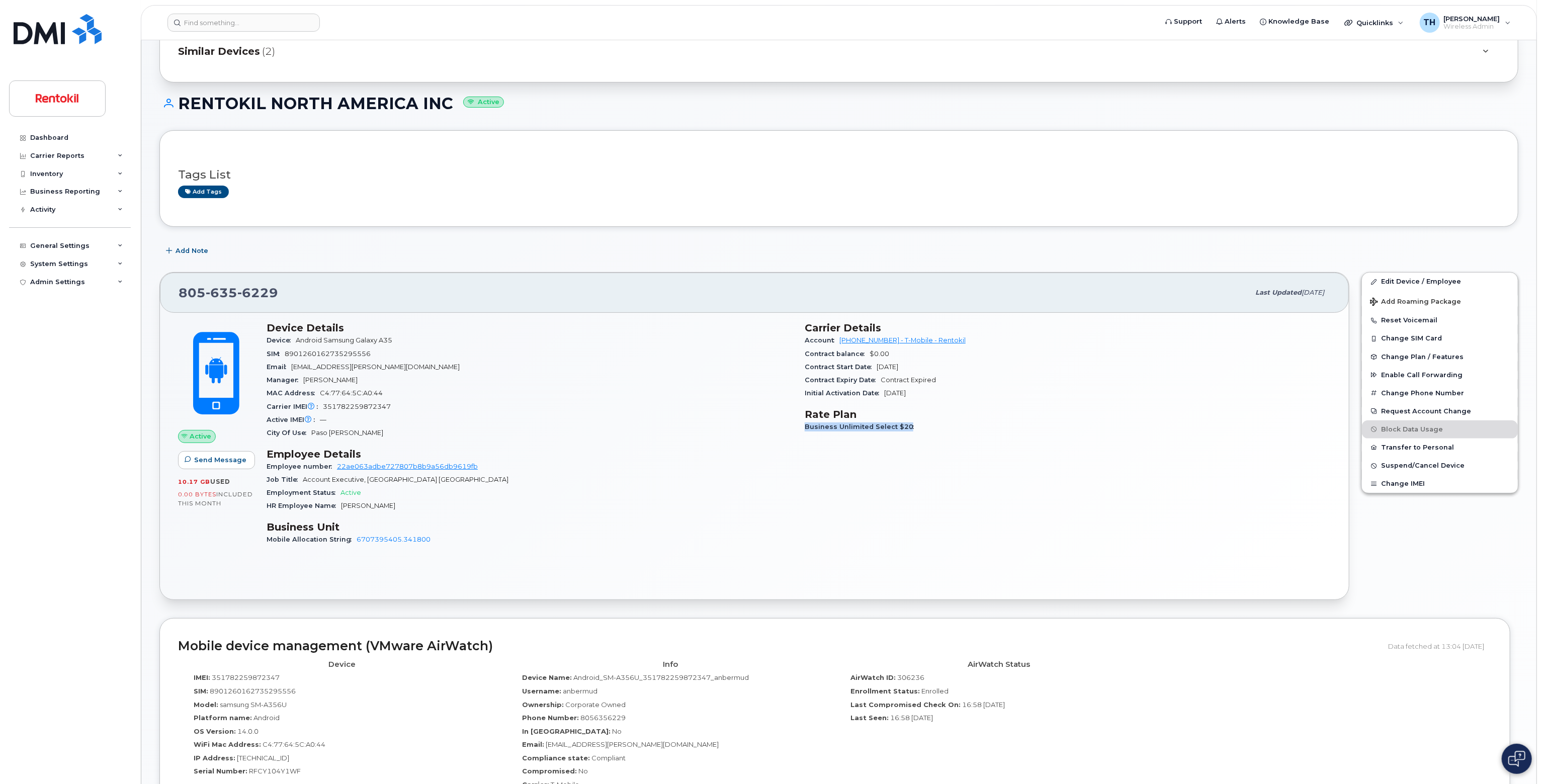
click at [897, 424] on span "Business Unlimited Select $20" at bounding box center [861, 427] width 114 height 8
click at [924, 424] on div "Business Unlimited Select $20" at bounding box center [1067, 427] width 526 height 13
drag, startPoint x: 913, startPoint y: 385, endPoint x: 986, endPoint y: 399, distance: 74.3
click at [984, 399] on div "Carrier Details Account 986308828 - T-Mobile - Rentokil Contract balance $0.00 …" at bounding box center [1067, 438] width 538 height 244
click at [986, 399] on div "Carrier Details Account 986308828 - T-Mobile - Rentokil Contract balance $0.00 …" at bounding box center [1067, 438] width 538 height 244
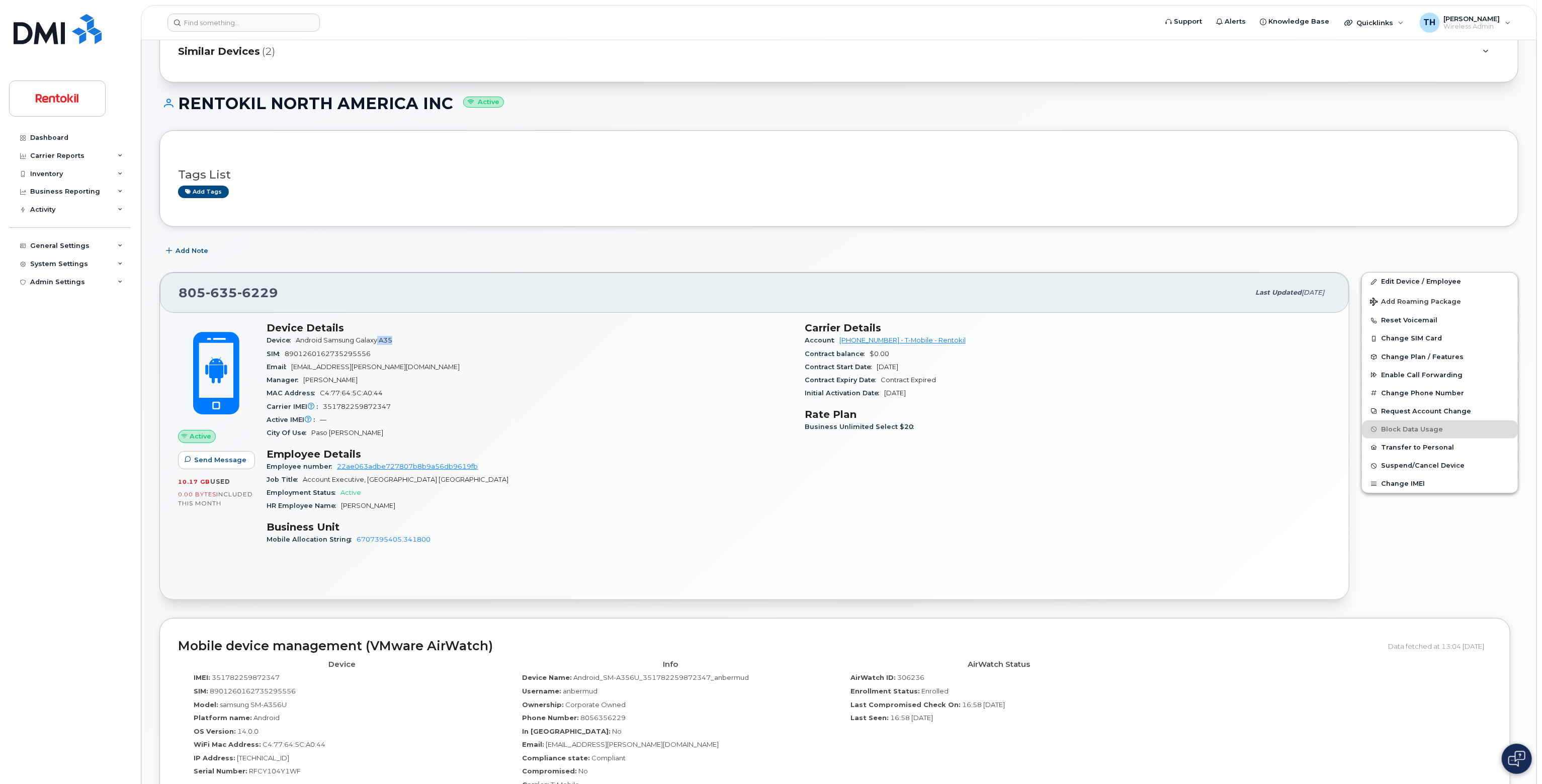
drag, startPoint x: 378, startPoint y: 338, endPoint x: 433, endPoint y: 339, distance: 55.0
click at [422, 338] on div "Device Android Samsung Galaxy A35" at bounding box center [529, 341] width 526 height 13
click at [435, 339] on div "Device Android Samsung Galaxy A35" at bounding box center [529, 341] width 526 height 13
